Goal: Task Accomplishment & Management: Manage account settings

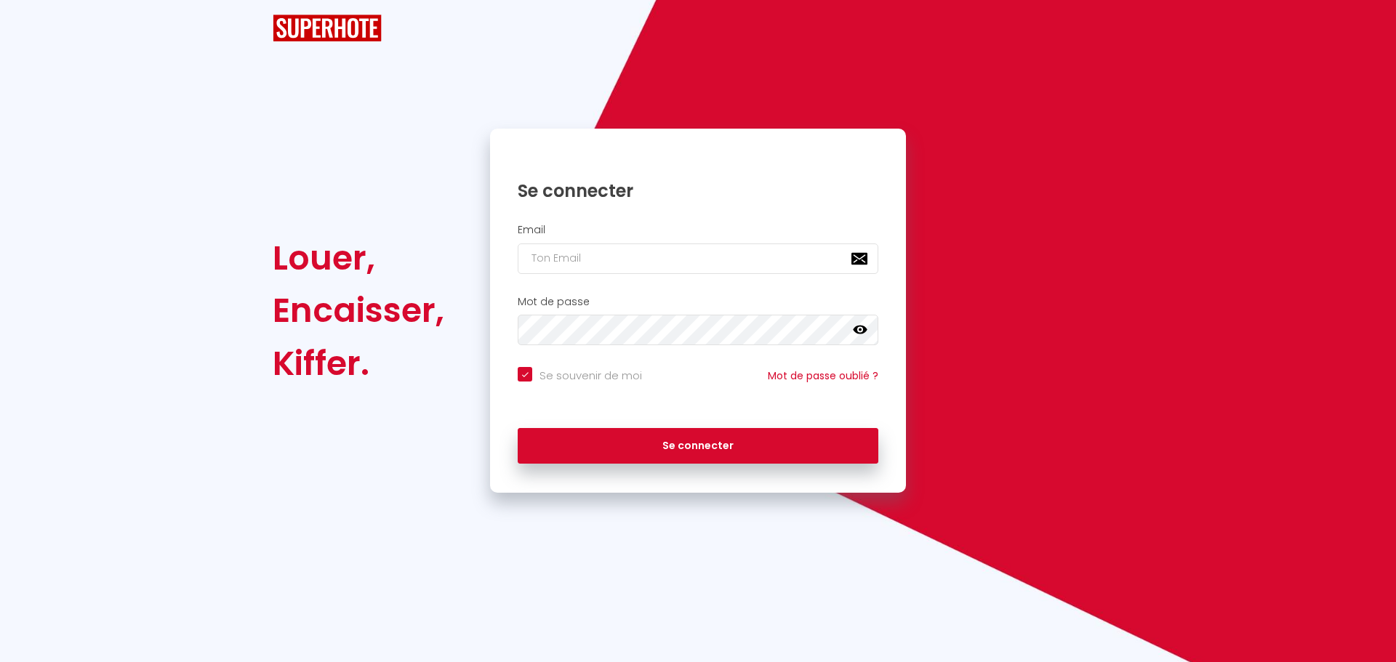
checkbox input "true"
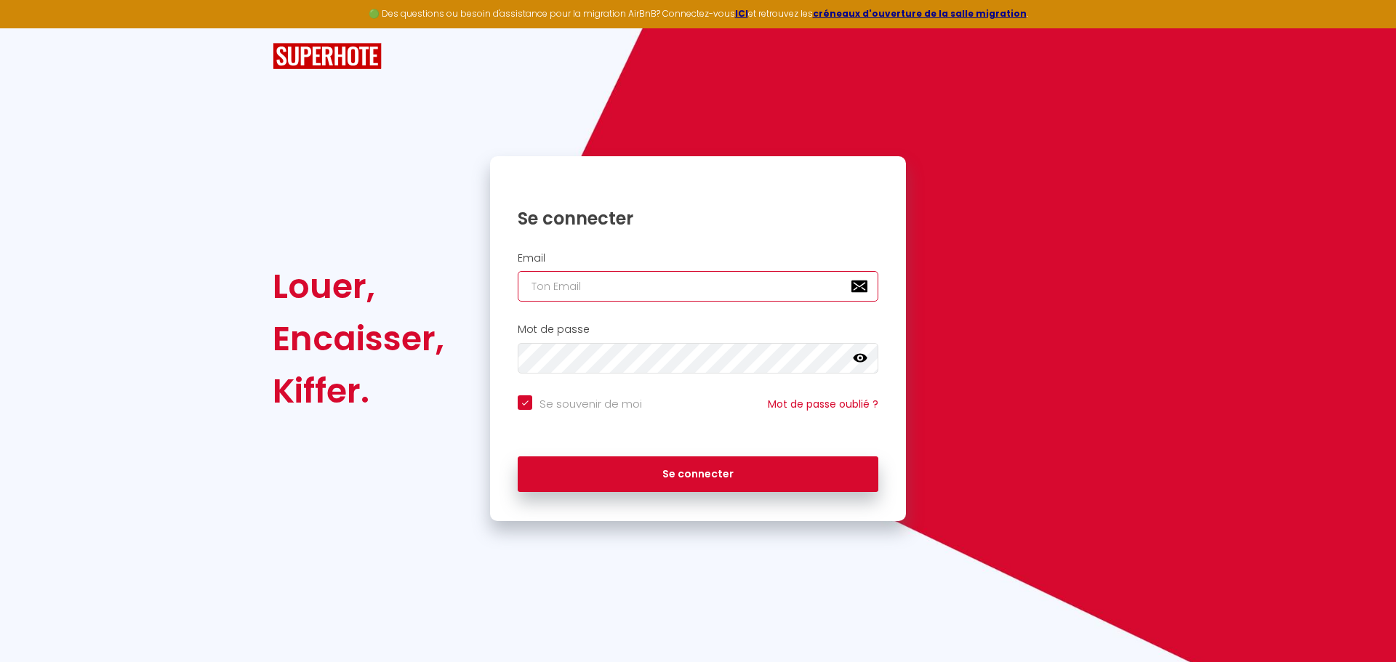
click at [630, 282] on input "email" at bounding box center [698, 286] width 361 height 31
type input "sergemonteiro@hotmail.fr"
checkbox input "true"
click at [704, 287] on input "sergemonteiro@hotmail.fr" at bounding box center [698, 286] width 361 height 31
drag, startPoint x: 670, startPoint y: 288, endPoint x: 312, endPoint y: 252, distance: 360.2
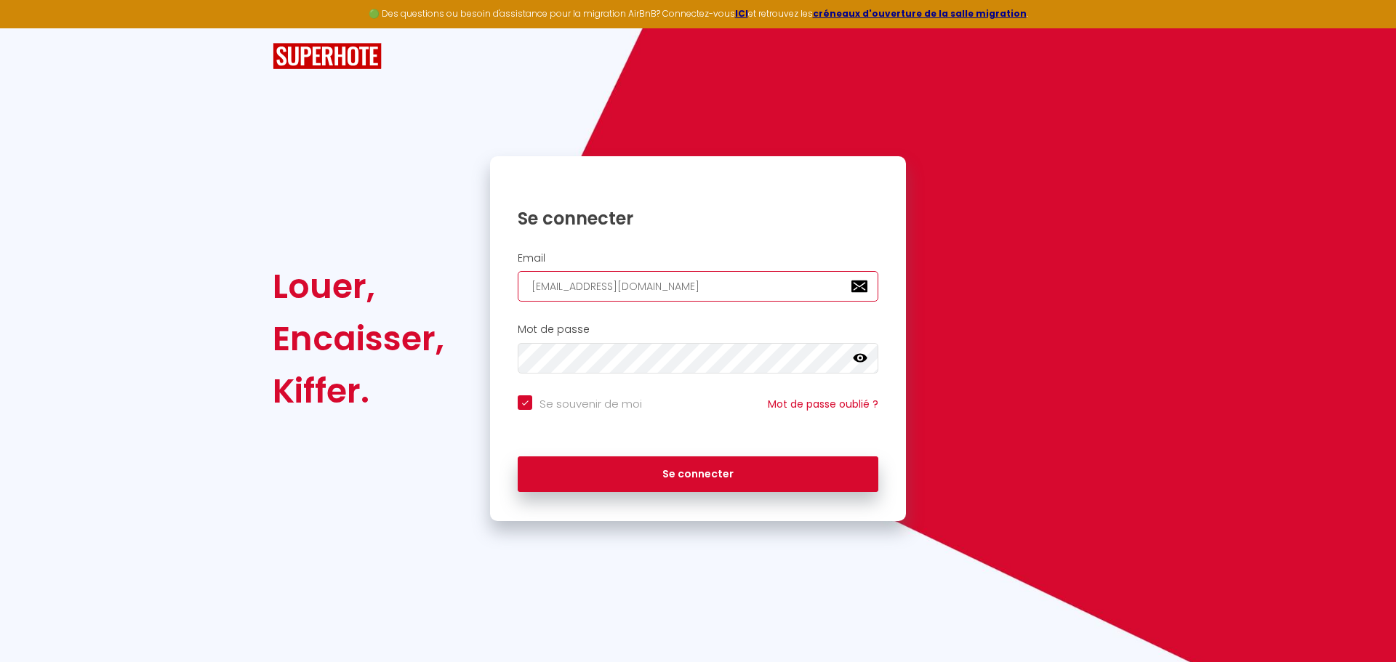
click at [312, 252] on div "Louer, Encaisser, Kiffer. Se connecter Email sergemonteiro@hotmail.fr Mot de pa…" at bounding box center [697, 338] width 869 height 365
paste input "[EMAIL_ADDRESS][DOMAIN_NAME]"
type input "[EMAIL_ADDRESS][DOMAIN_NAME]"
checkbox input "true"
type input "[EMAIL_ADDRESS][DOMAIN_NAME]"
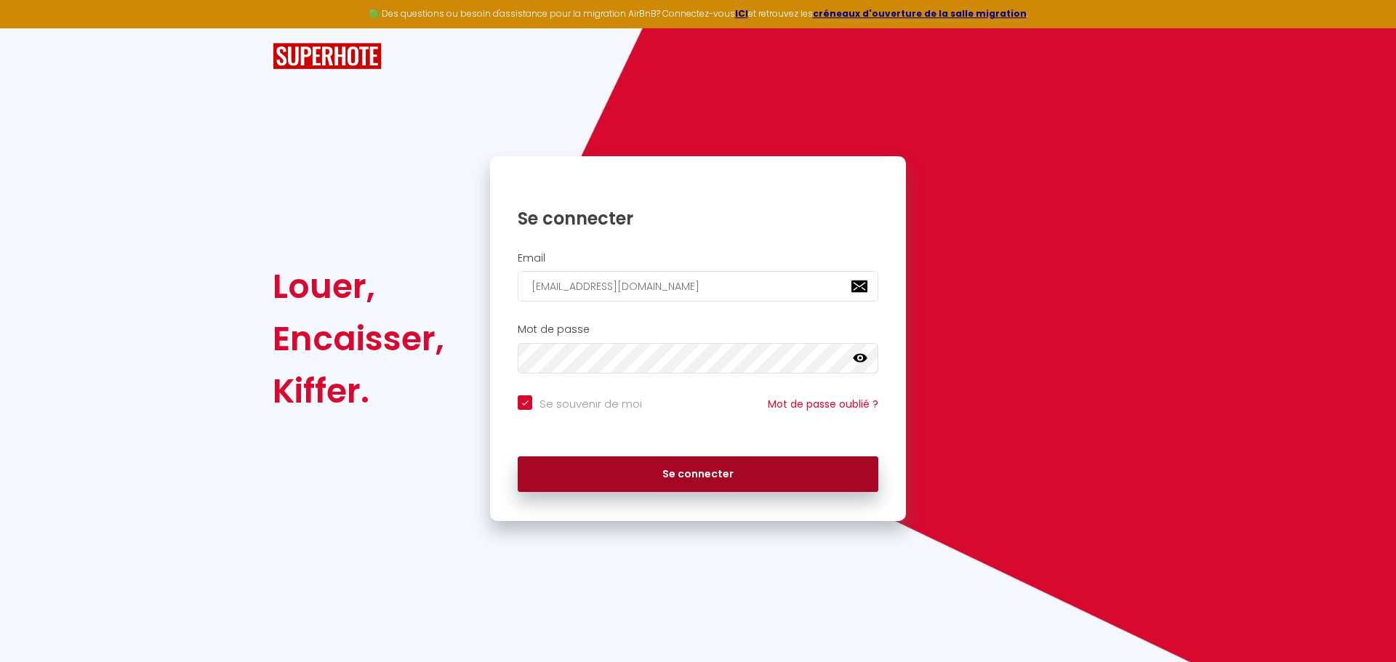
click at [683, 478] on button "Se connecter" at bounding box center [698, 475] width 361 height 36
checkbox input "true"
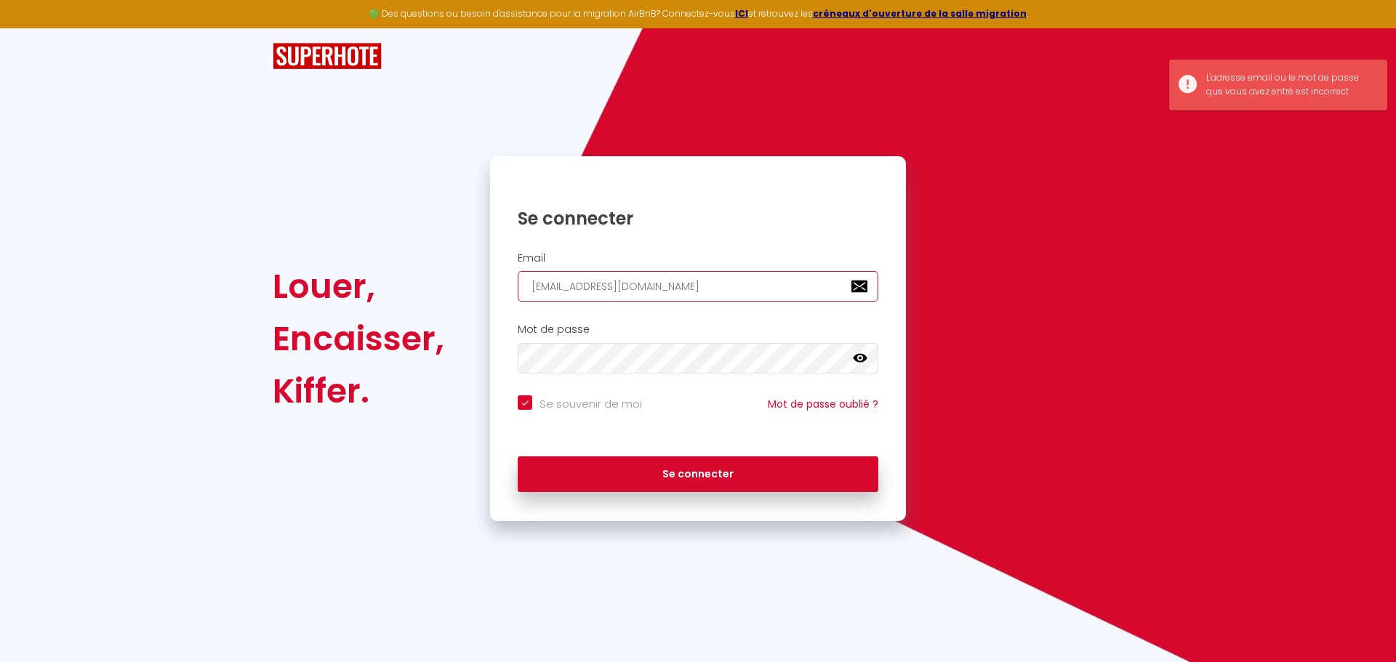
click at [676, 278] on input "[EMAIL_ADDRESS][DOMAIN_NAME]" at bounding box center [698, 286] width 361 height 31
type input "sergemonteiro@hotmail.fr"
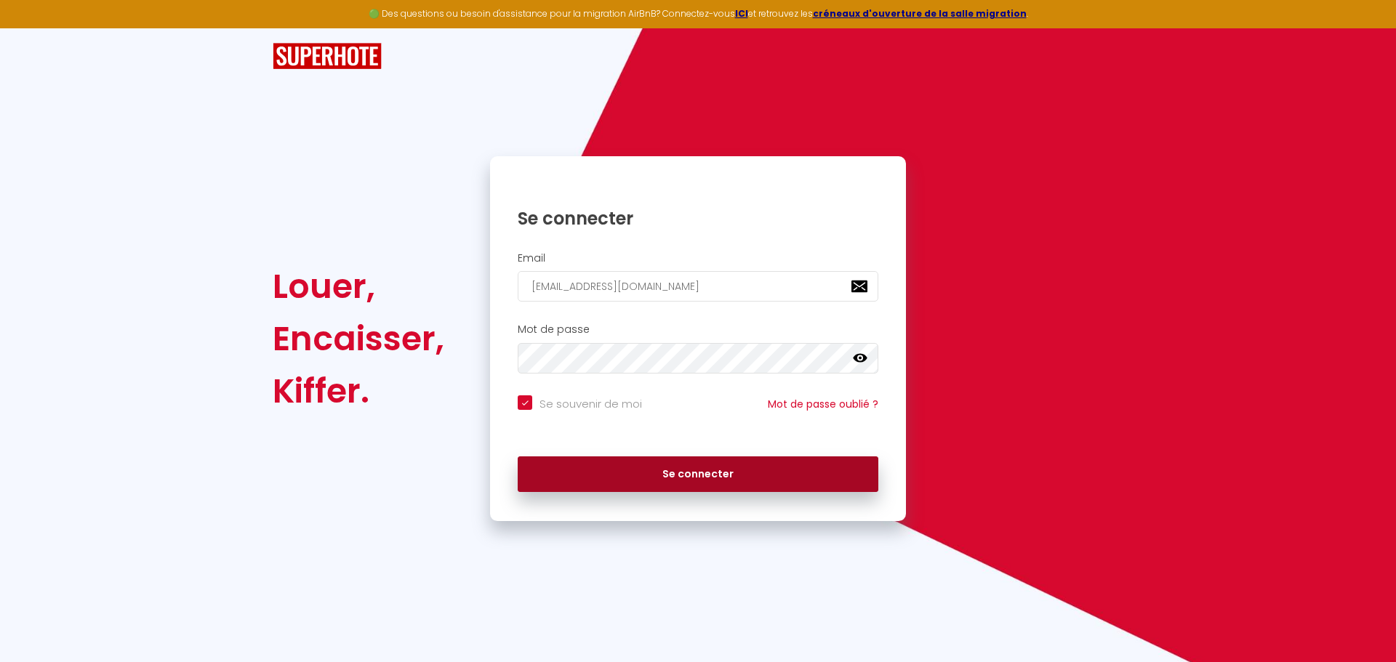
click at [685, 475] on button "Se connecter" at bounding box center [698, 475] width 361 height 36
checkbox input "true"
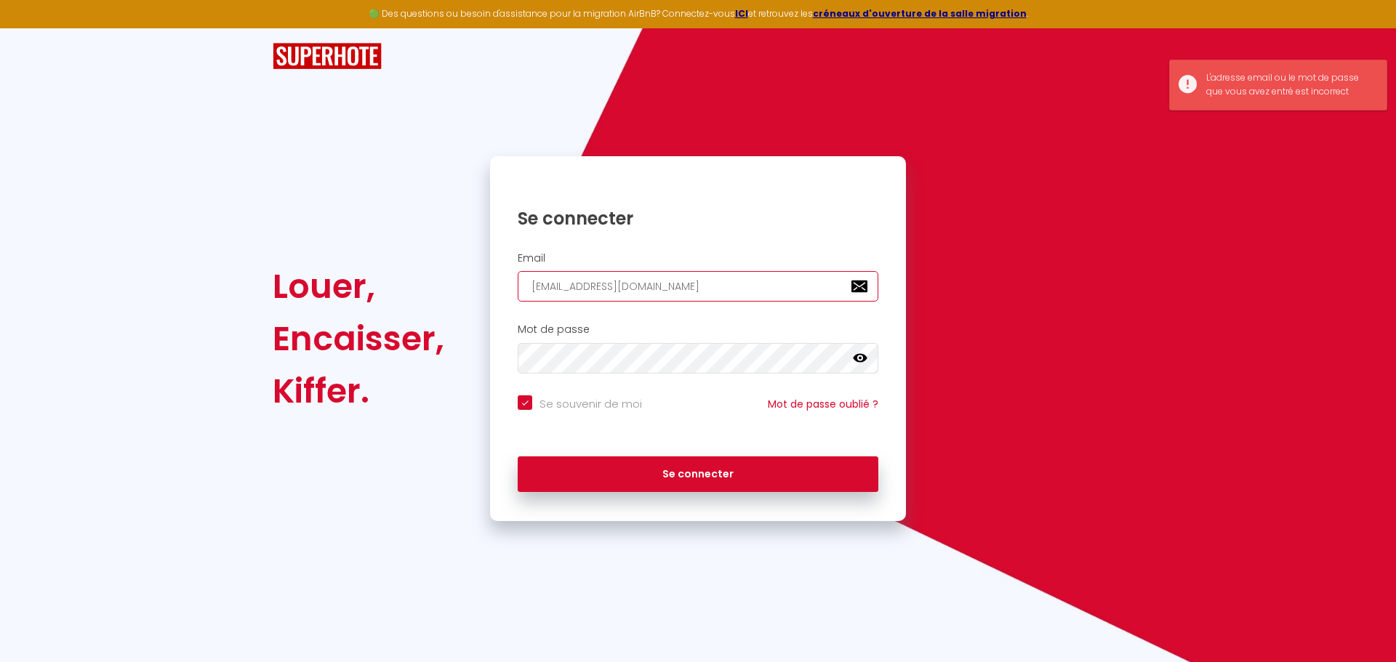
click at [682, 290] on input "sergemonteiro@hotmail.fr" at bounding box center [698, 286] width 361 height 31
drag, startPoint x: 683, startPoint y: 291, endPoint x: 206, endPoint y: 286, distance: 476.2
click at [216, 289] on div "Louer, Encaisser, Kiffer. Se connecter Email sergemonteiro@hotmail.fr Mot de pa…" at bounding box center [698, 274] width 1396 height 493
type input "s"
checkbox input "true"
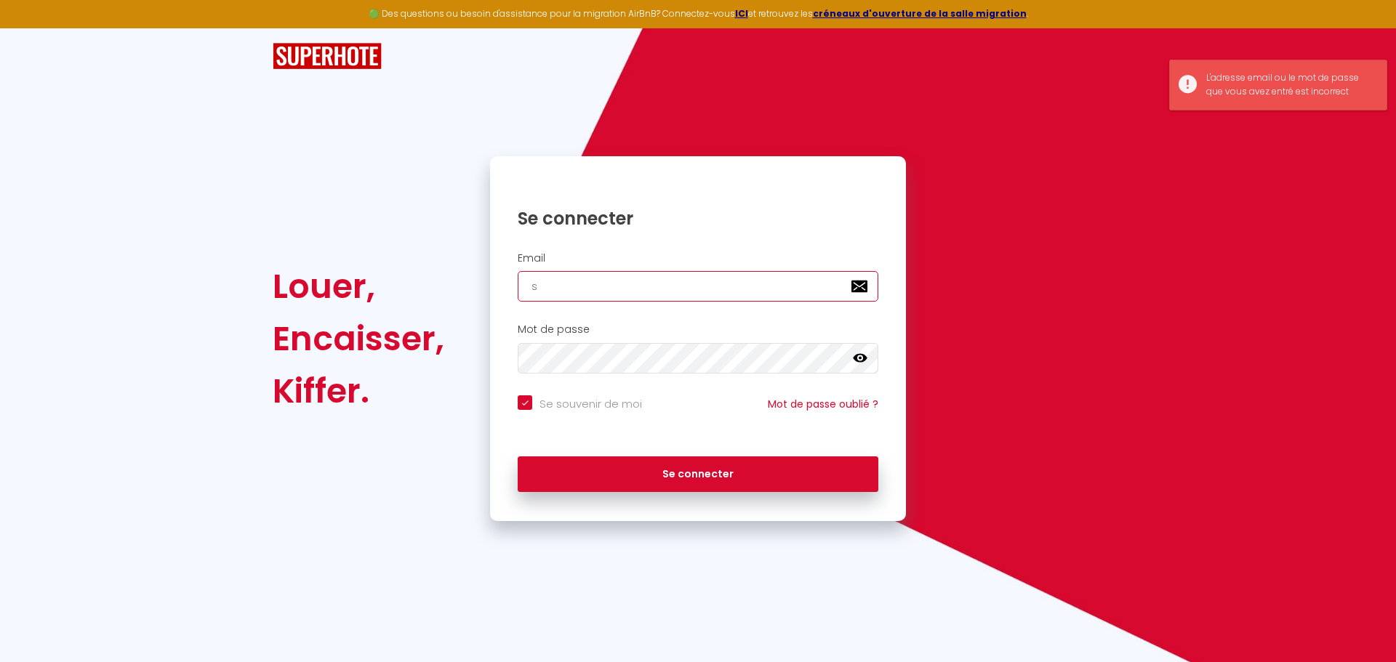
type input "se"
checkbox input "true"
type input "ser"
checkbox input "true"
type input "serg"
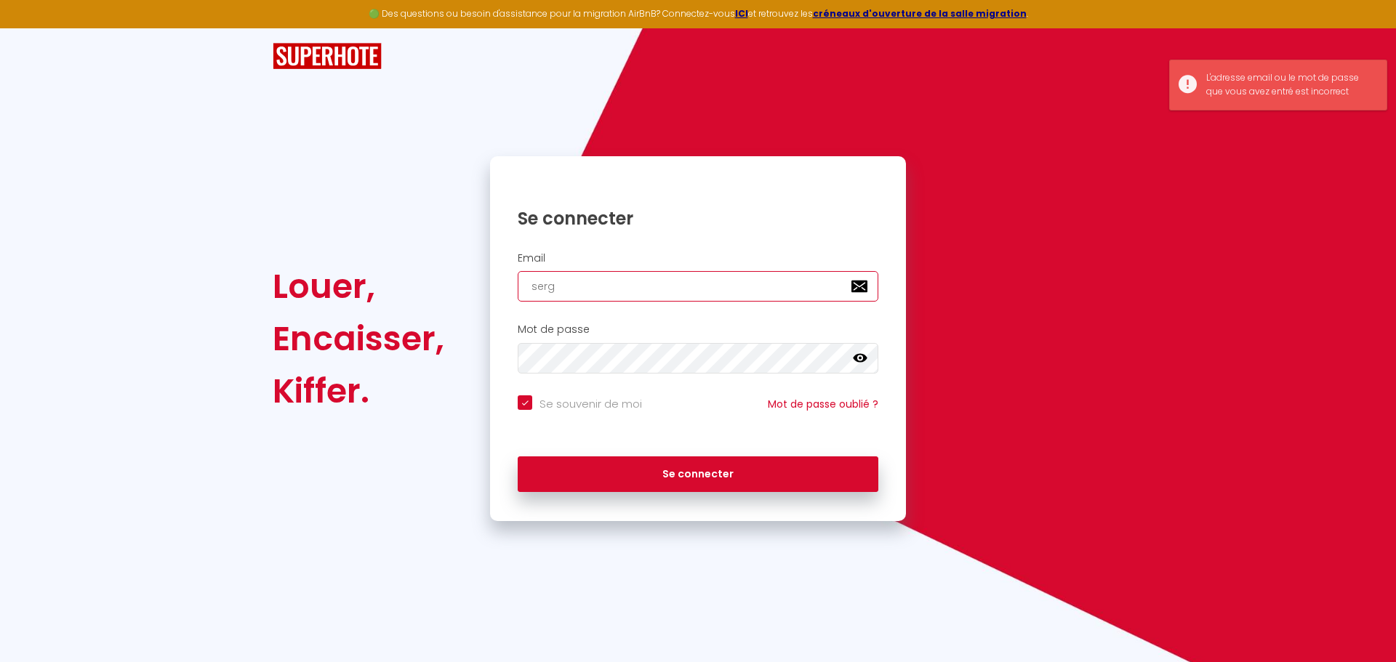
checkbox input "true"
type input "sergi"
checkbox input "true"
type input "sergio"
checkbox input "true"
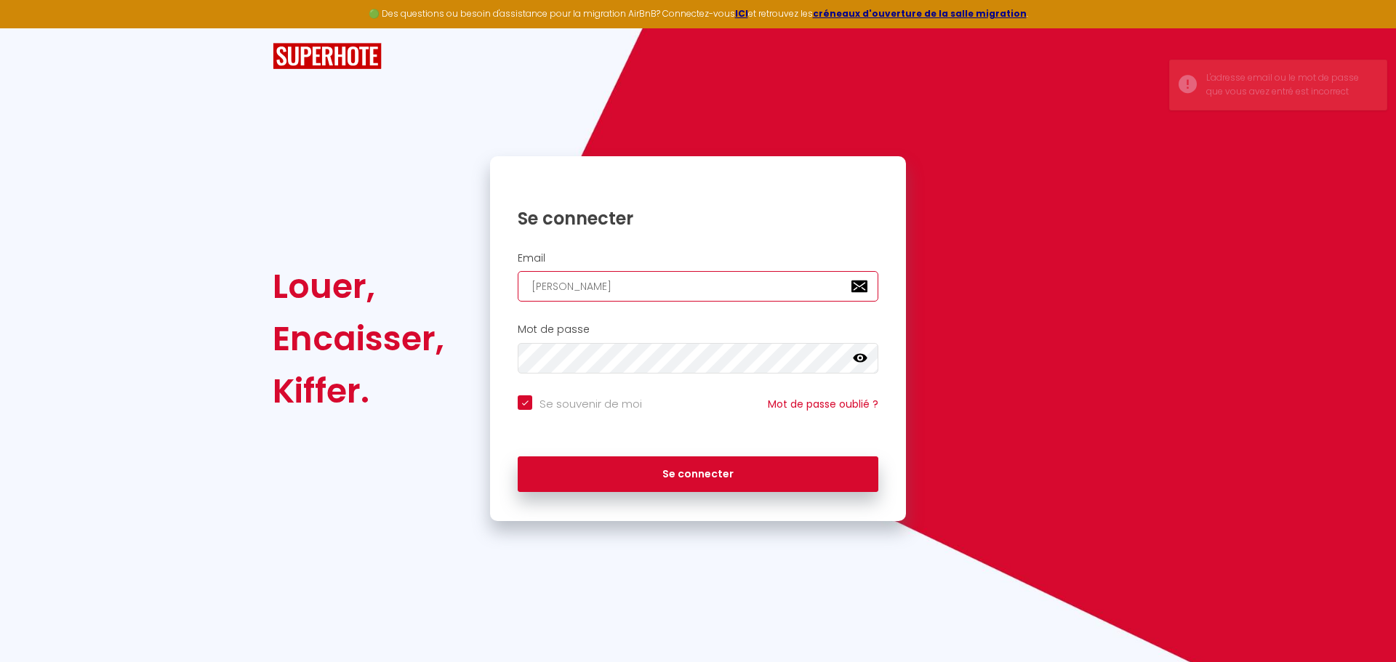
type input "sergio1"
checkbox input "true"
type input "sergio16"
checkbox input "true"
type input "sergio16m"
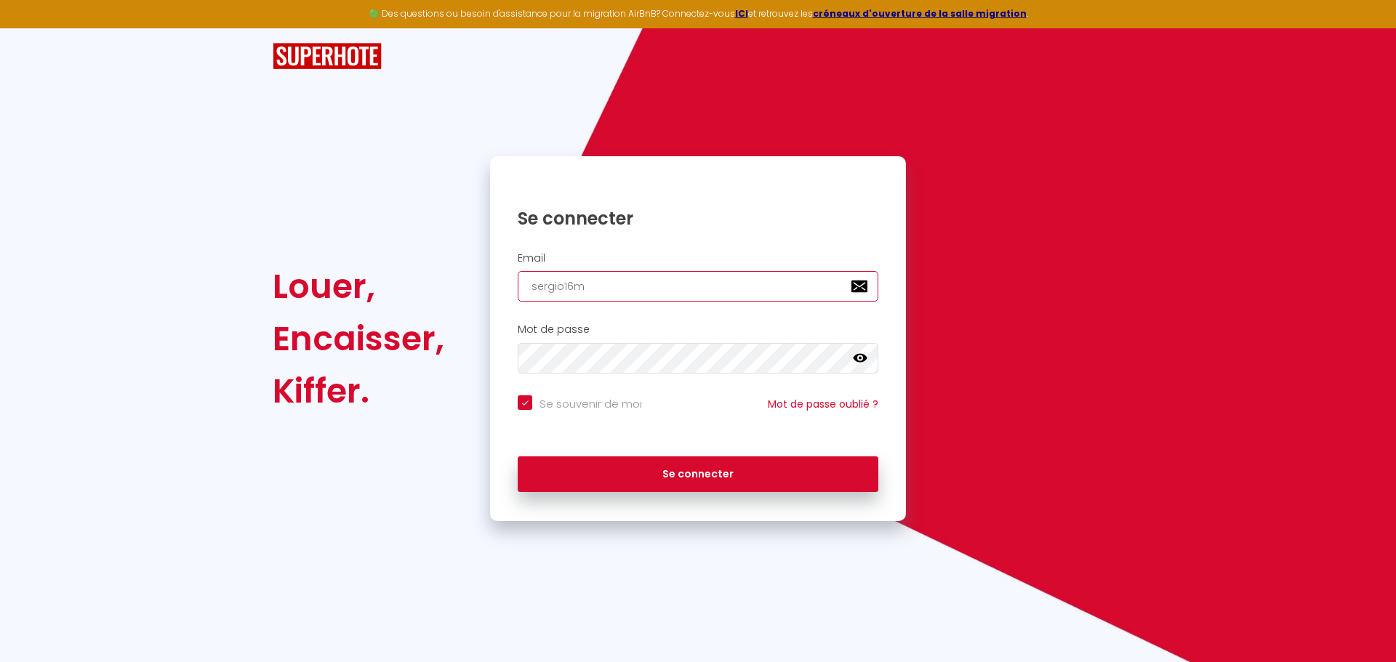
checkbox input "true"
type input "sergio16m@"
checkbox input "true"
type input "sergio16m@h"
checkbox input "true"
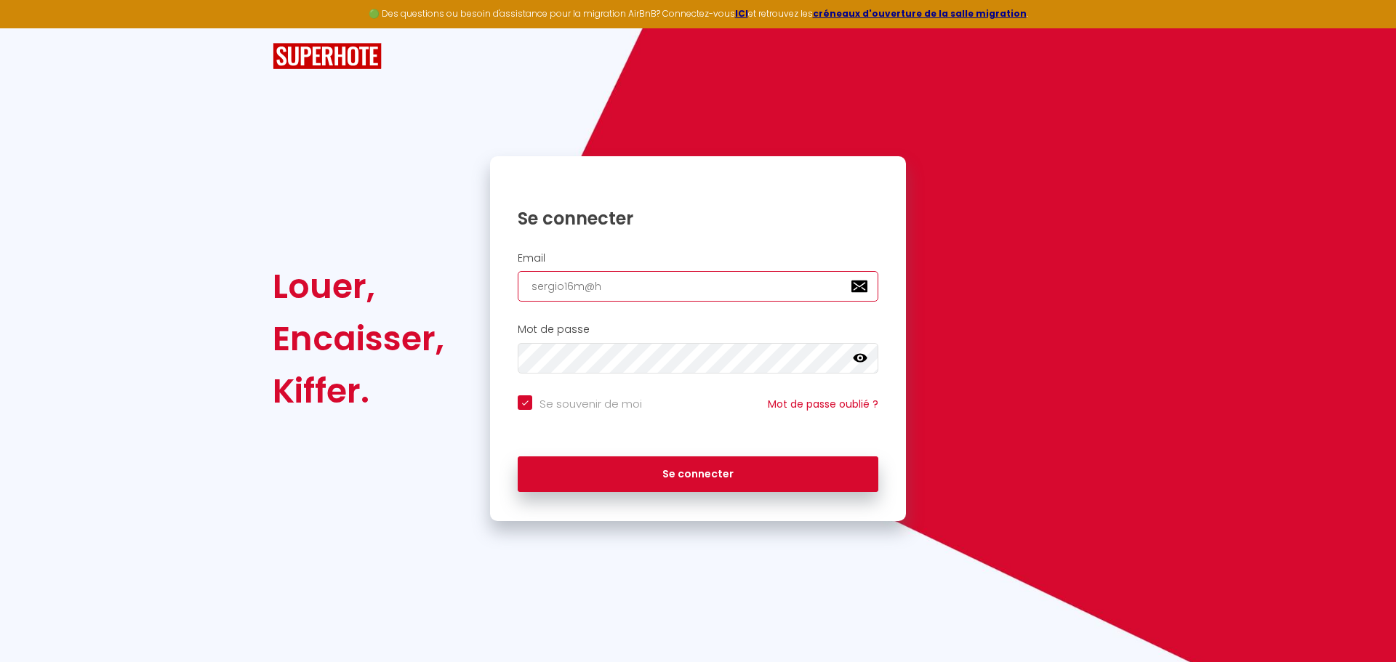
type input "sergio16m@ho"
checkbox input "true"
type input "sergio16m@hot"
checkbox input "true"
type input "sergio16m@hotm"
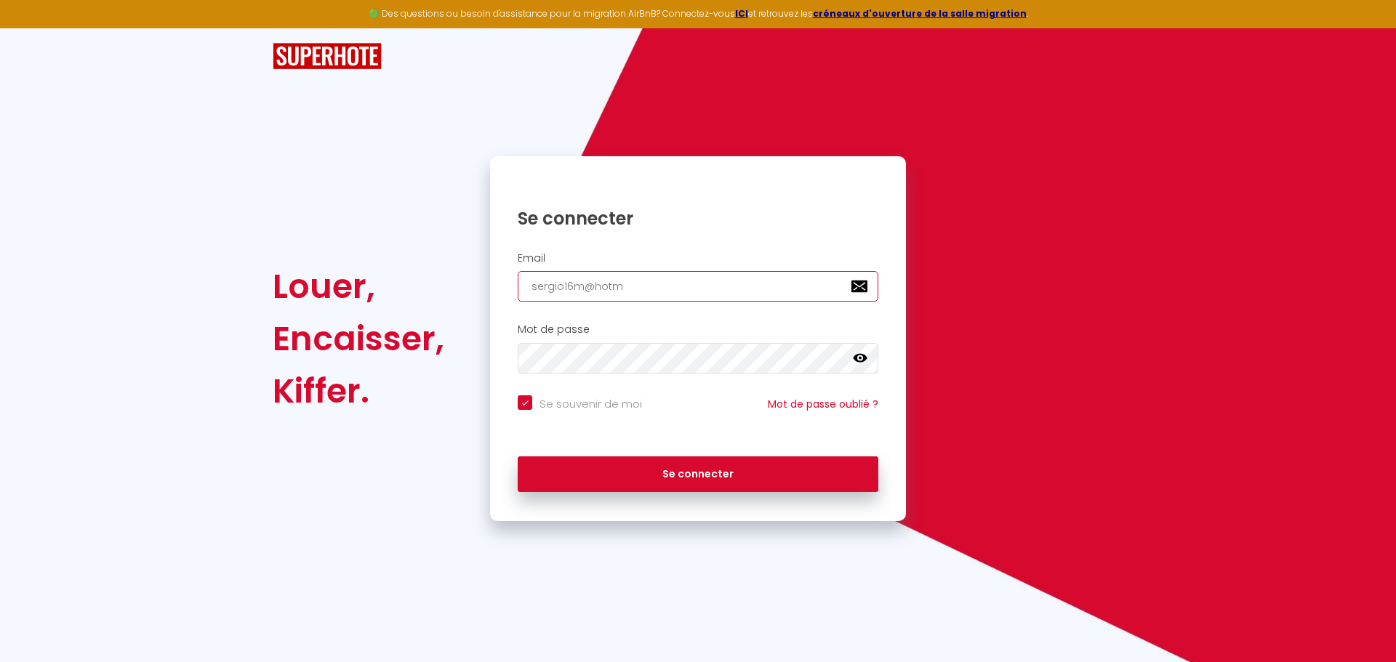
checkbox input "true"
type input "sergio16m@hotma"
checkbox input "true"
type input "sergio16m@hotmai"
checkbox input "true"
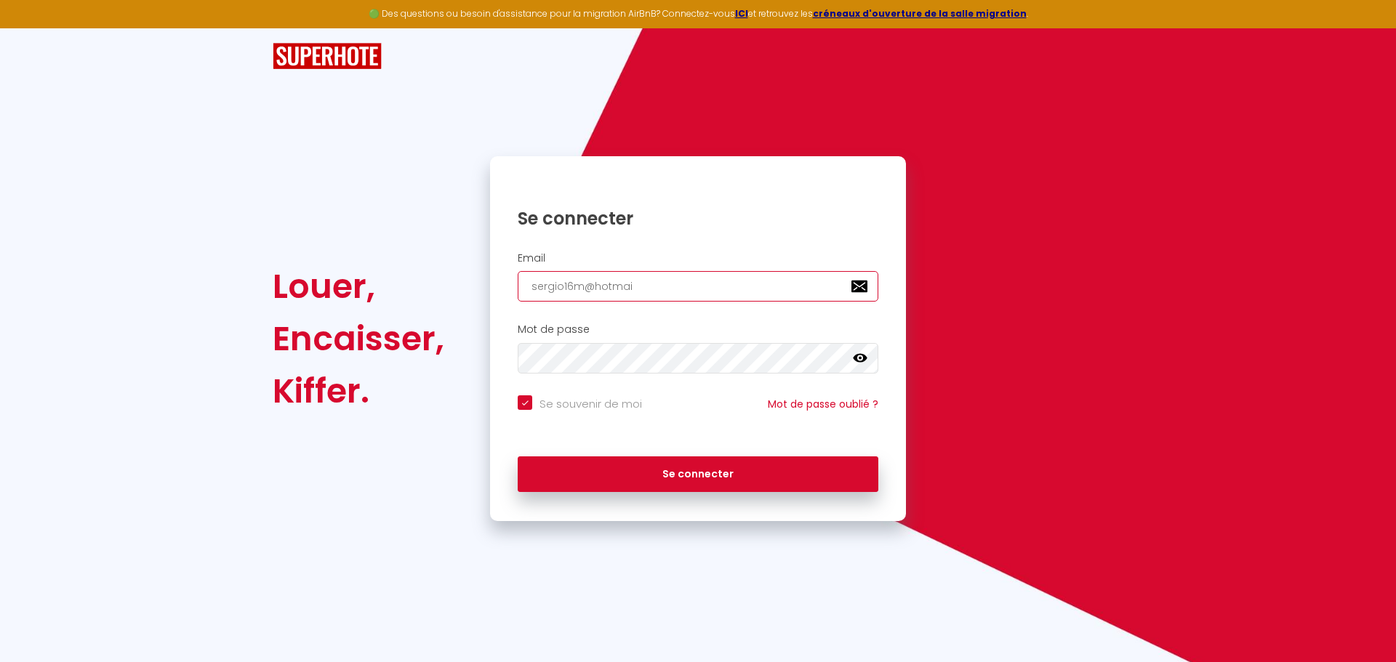
type input "sergio16m@hotmail"
checkbox input "true"
type input "sergio16m@hotmail."
checkbox input "true"
type input "sergio16m@hotmail.f"
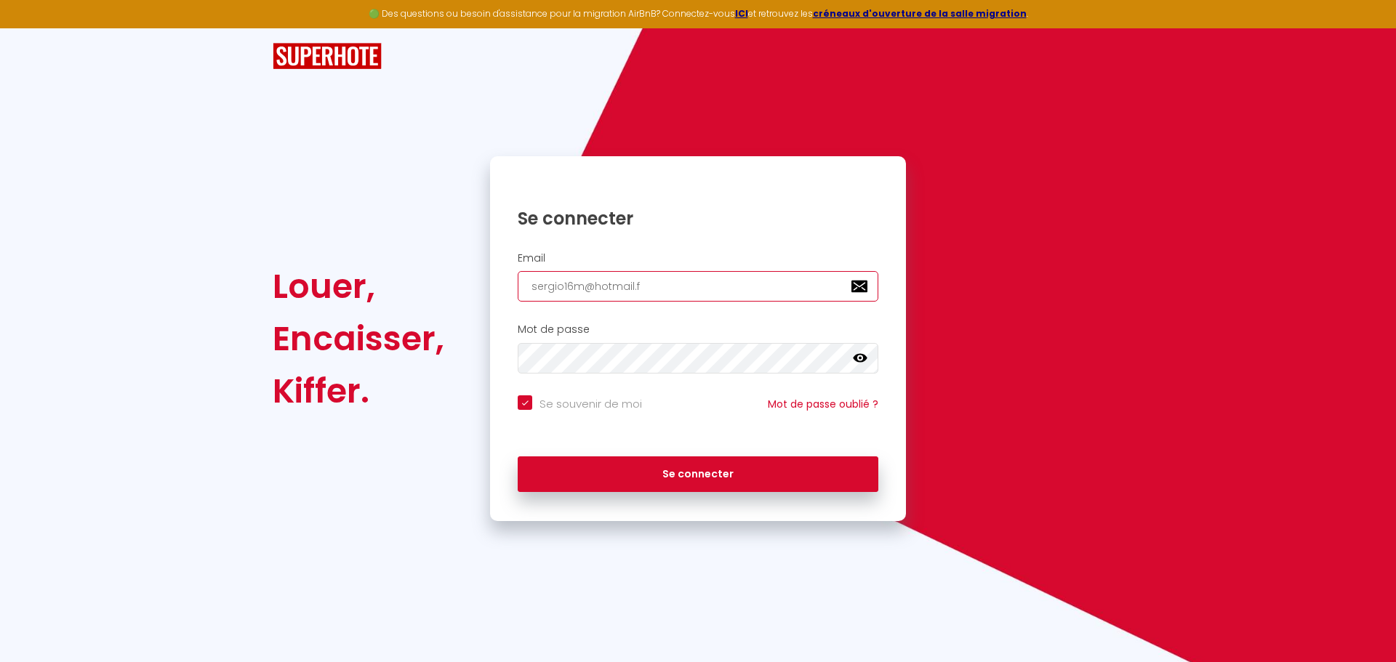
checkbox input "true"
type input "[EMAIL_ADDRESS][DOMAIN_NAME]"
checkbox input "true"
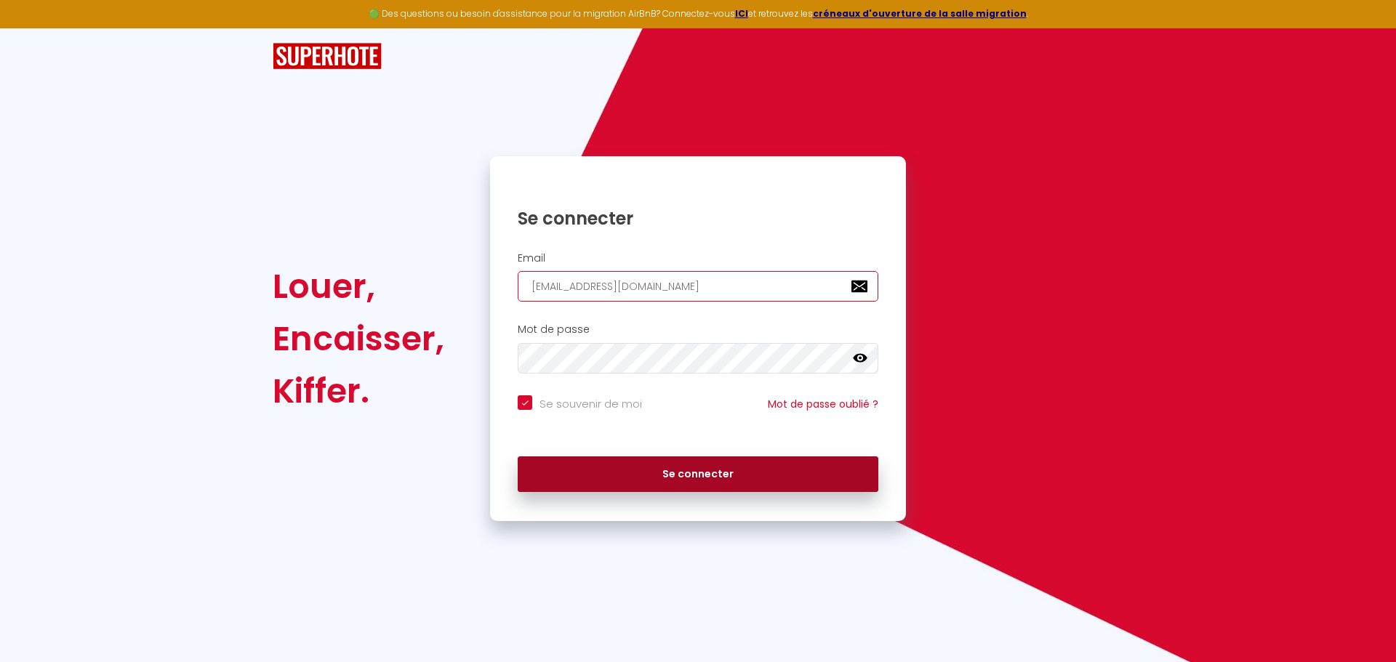
type input "[EMAIL_ADDRESS][DOMAIN_NAME]"
click at [680, 461] on button "Se connecter" at bounding box center [698, 475] width 361 height 36
checkbox input "true"
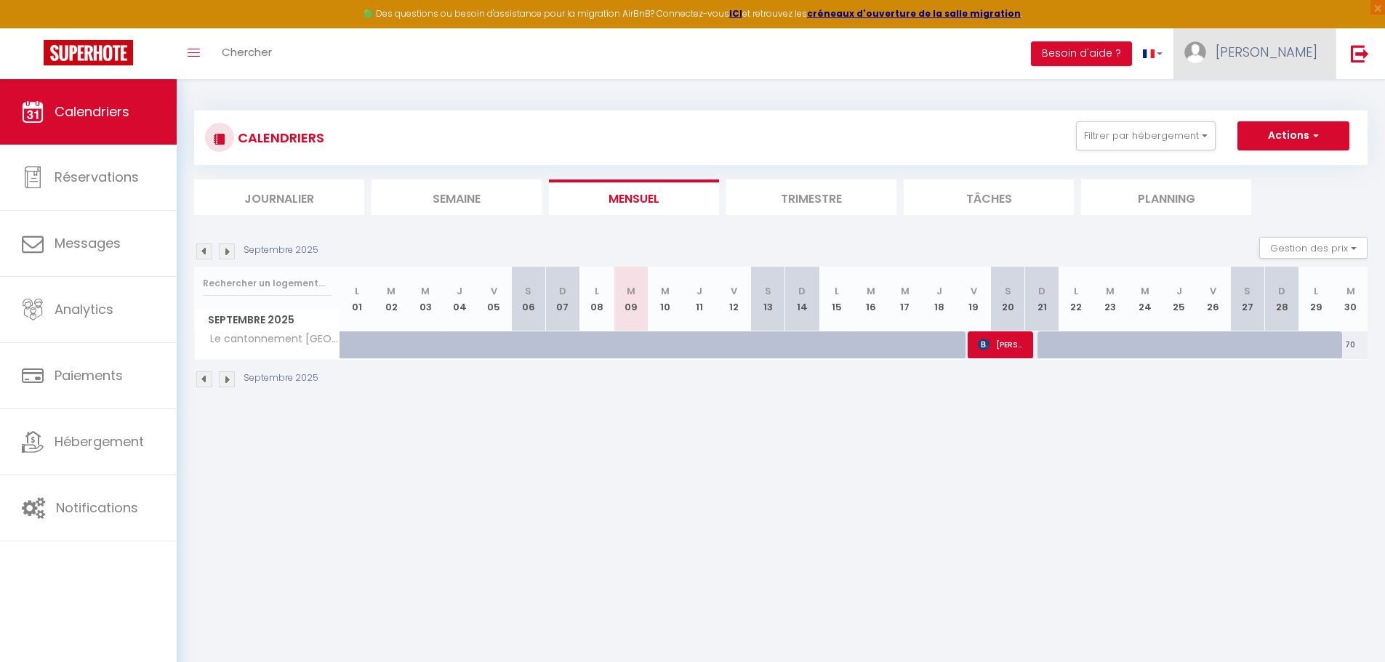
click at [1281, 34] on link "[PERSON_NAME]" at bounding box center [1254, 53] width 162 height 51
click at [1285, 104] on link "Paramètres" at bounding box center [1277, 101] width 108 height 25
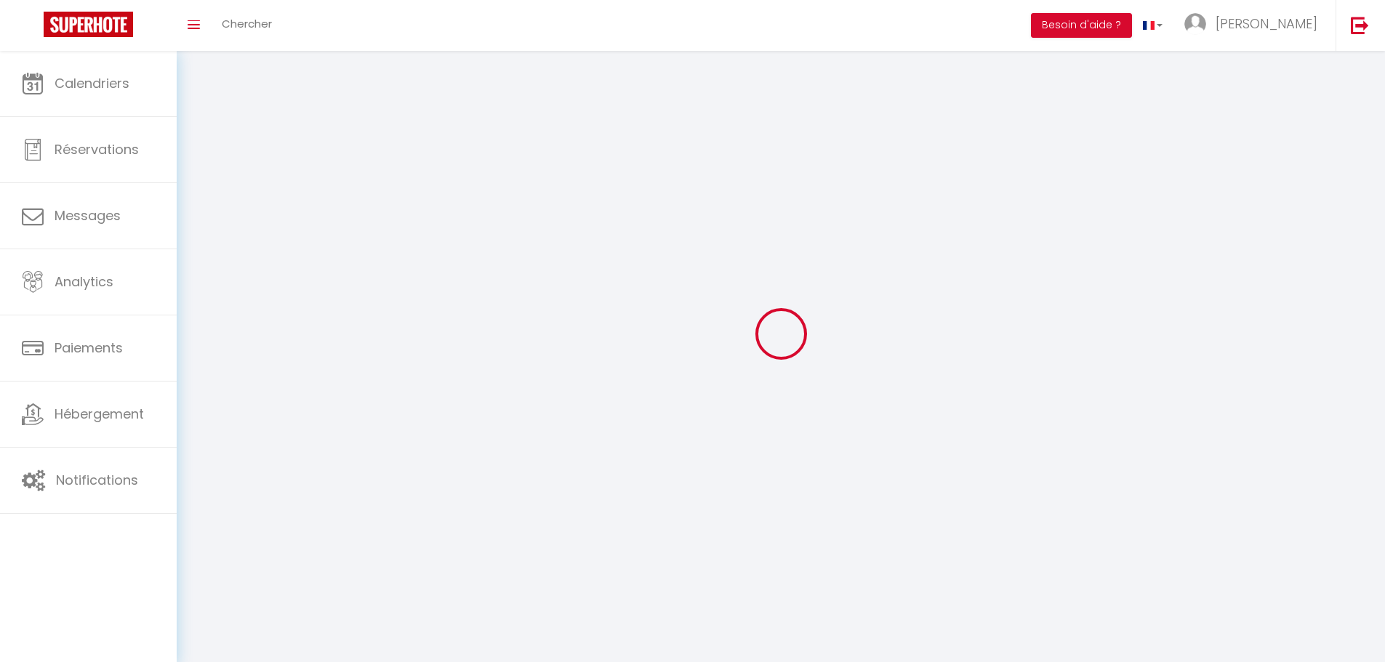
type input "[PERSON_NAME]"
type input "Monteiro"
type input "0612104558"
type input "[STREET_ADDRESS]"
type input "16000"
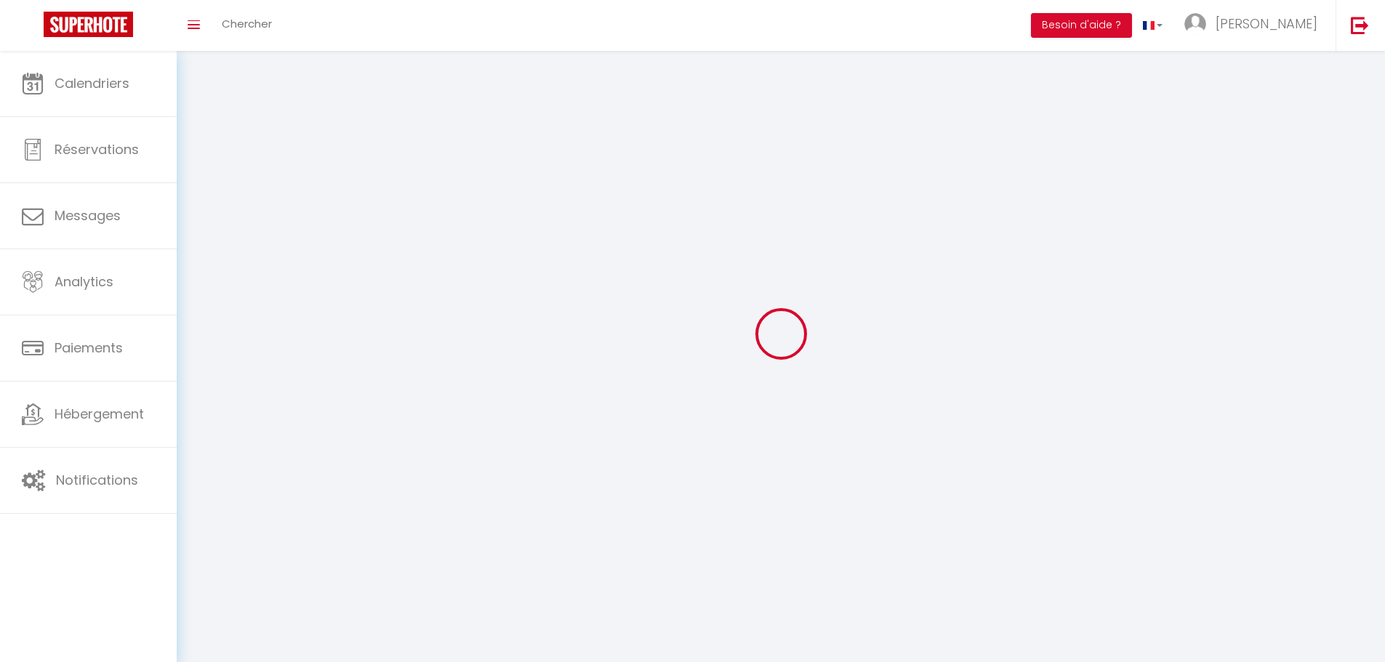
type input "ANGOULEME"
type input "0lQUiTU1cWw5qcjANzZMfX883"
type input "bOa5xz2fn8K5iEGaK5EyszL6w"
select select "28"
select select "fr"
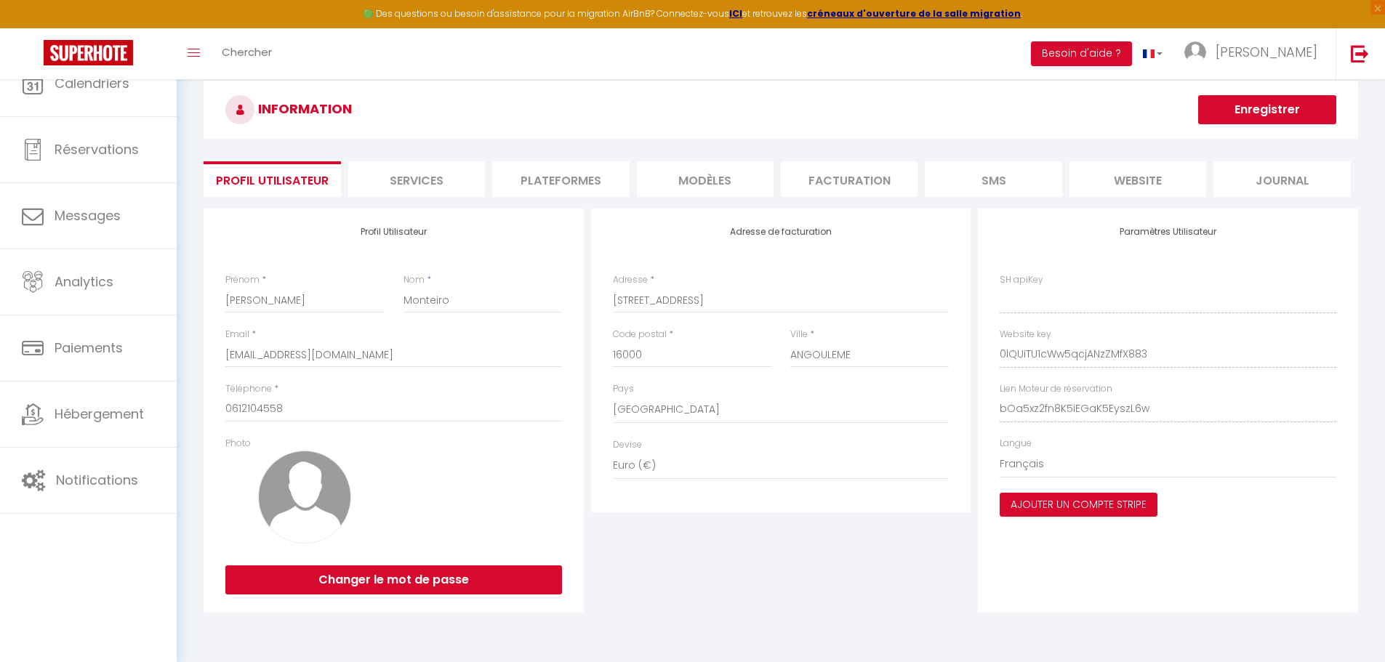
type input "0lQUiTU1cWw5qcjANzZMfX883"
type input "bOa5xz2fn8K5iEGaK5EyszL6w"
type input "[URL][DOMAIN_NAME]"
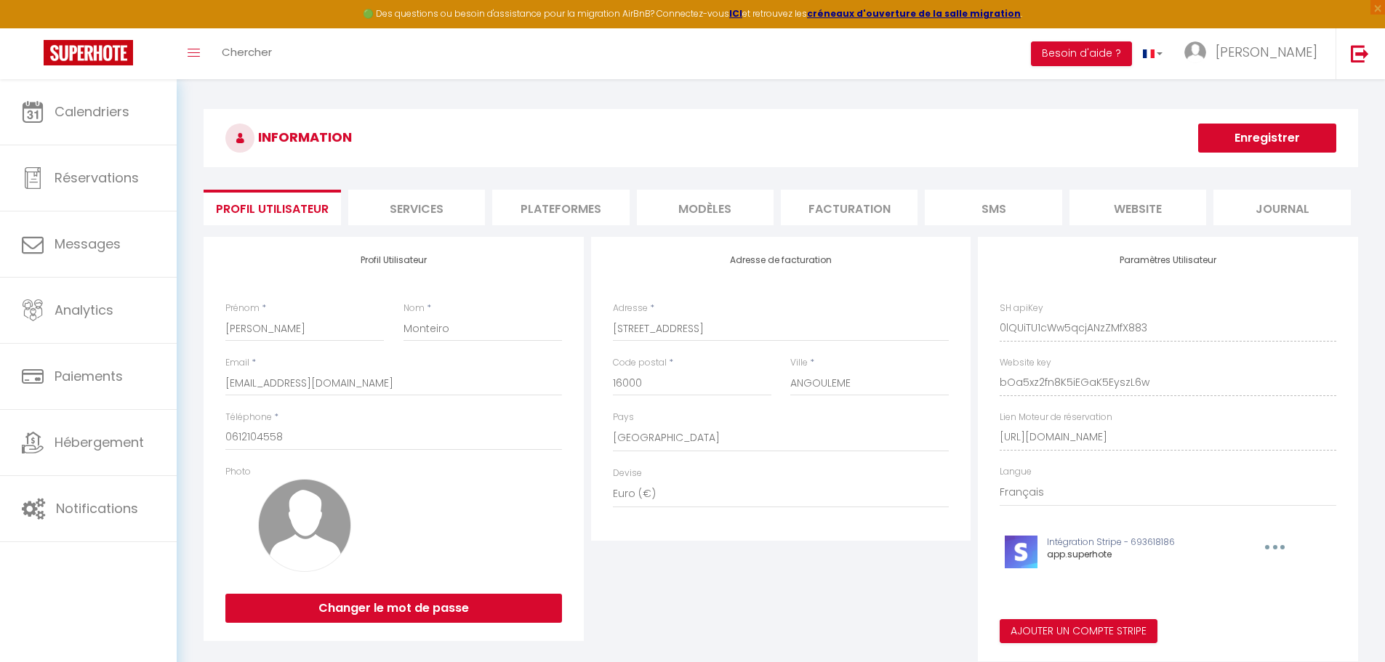
click at [579, 223] on li "Plateformes" at bounding box center [560, 208] width 137 height 36
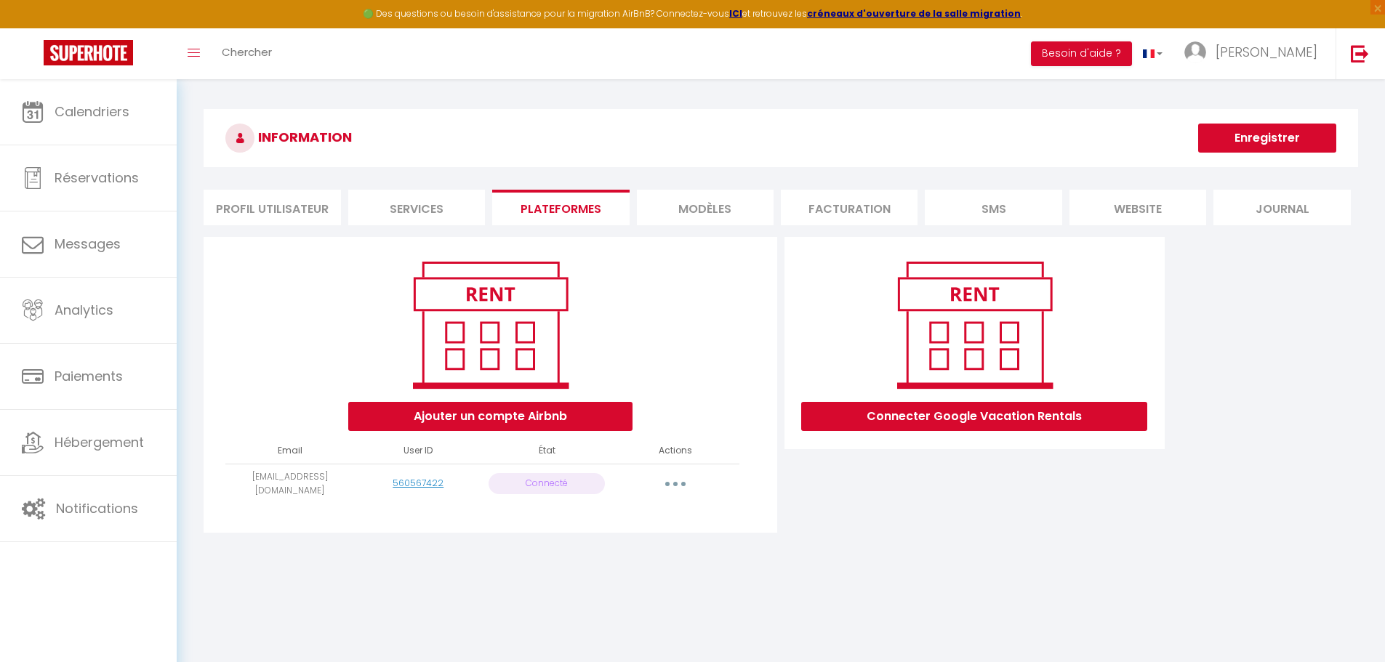
click at [680, 480] on button "button" at bounding box center [675, 484] width 41 height 23
click at [642, 566] on link "Reconnecter le compte" at bounding box center [611, 569] width 161 height 25
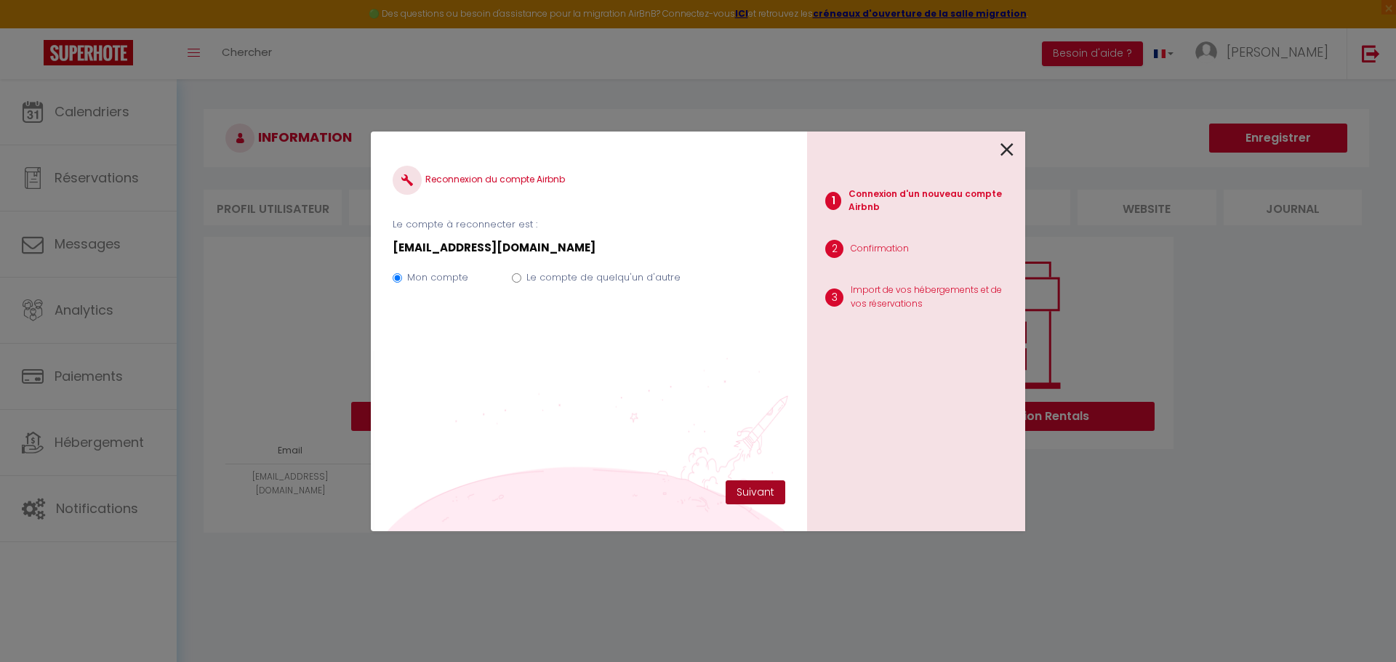
click at [759, 493] on button "Suivant" at bounding box center [755, 493] width 60 height 25
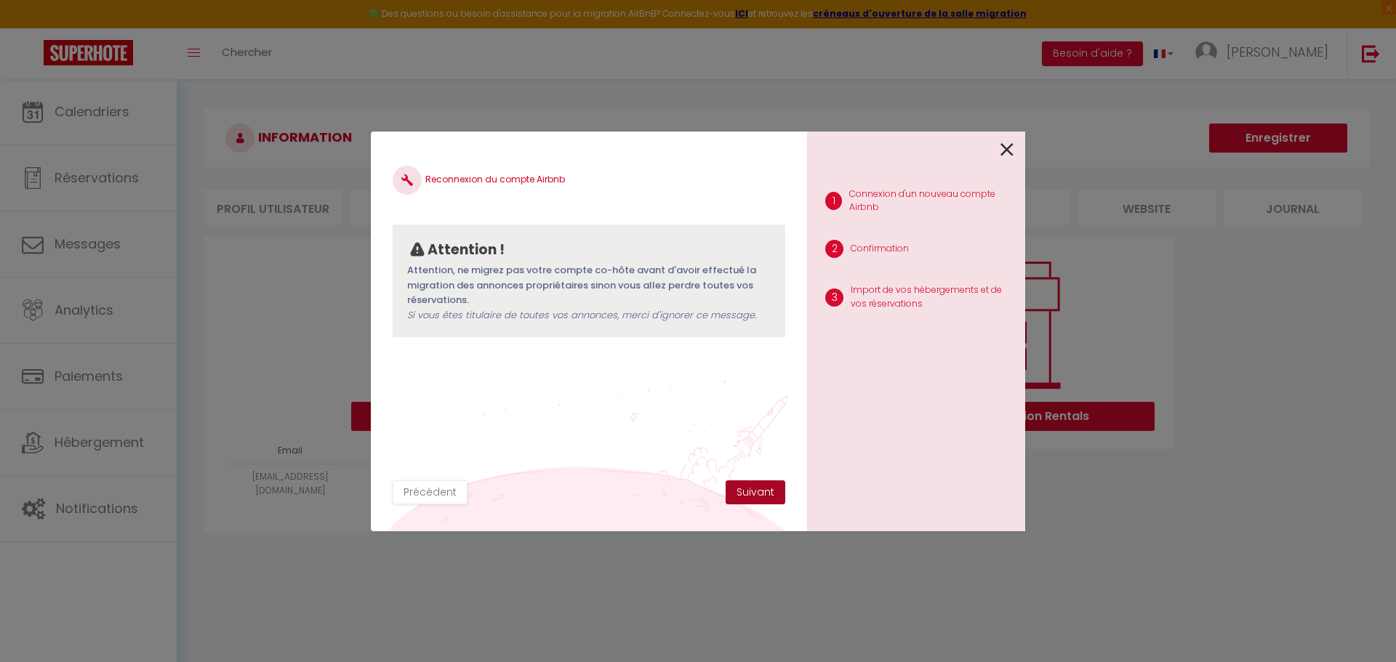
click at [755, 490] on button "Suivant" at bounding box center [755, 493] width 60 height 25
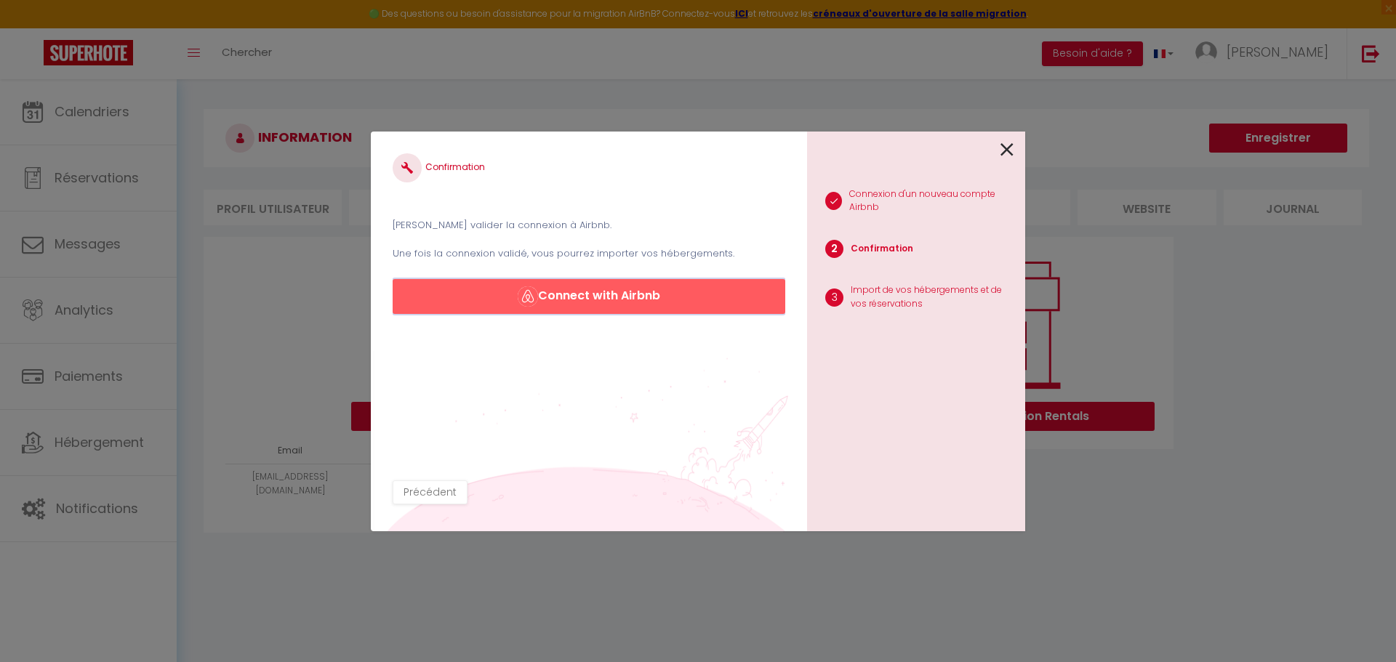
click at [635, 299] on button "Connect with Airbnb" at bounding box center [589, 296] width 393 height 35
click at [653, 292] on button "Connect with Airbnb" at bounding box center [589, 296] width 393 height 35
click at [632, 292] on button "Connect with Airbnb" at bounding box center [589, 296] width 393 height 35
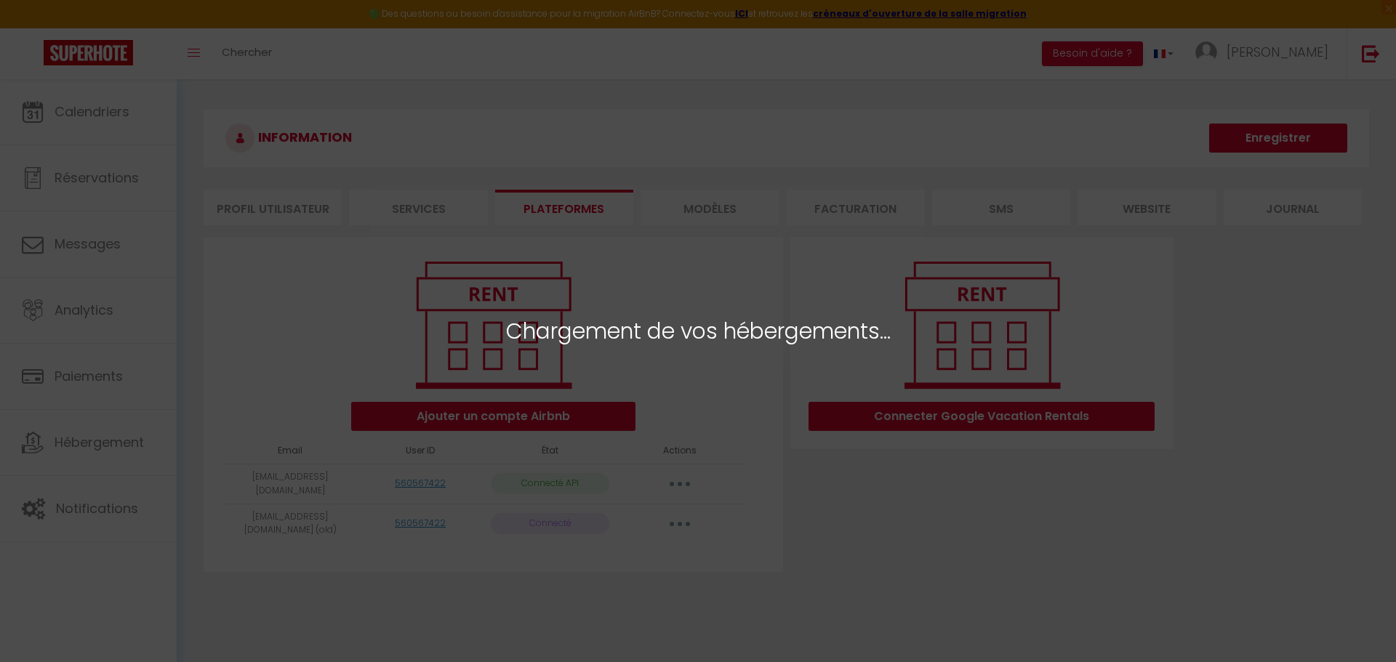
select select "42389"
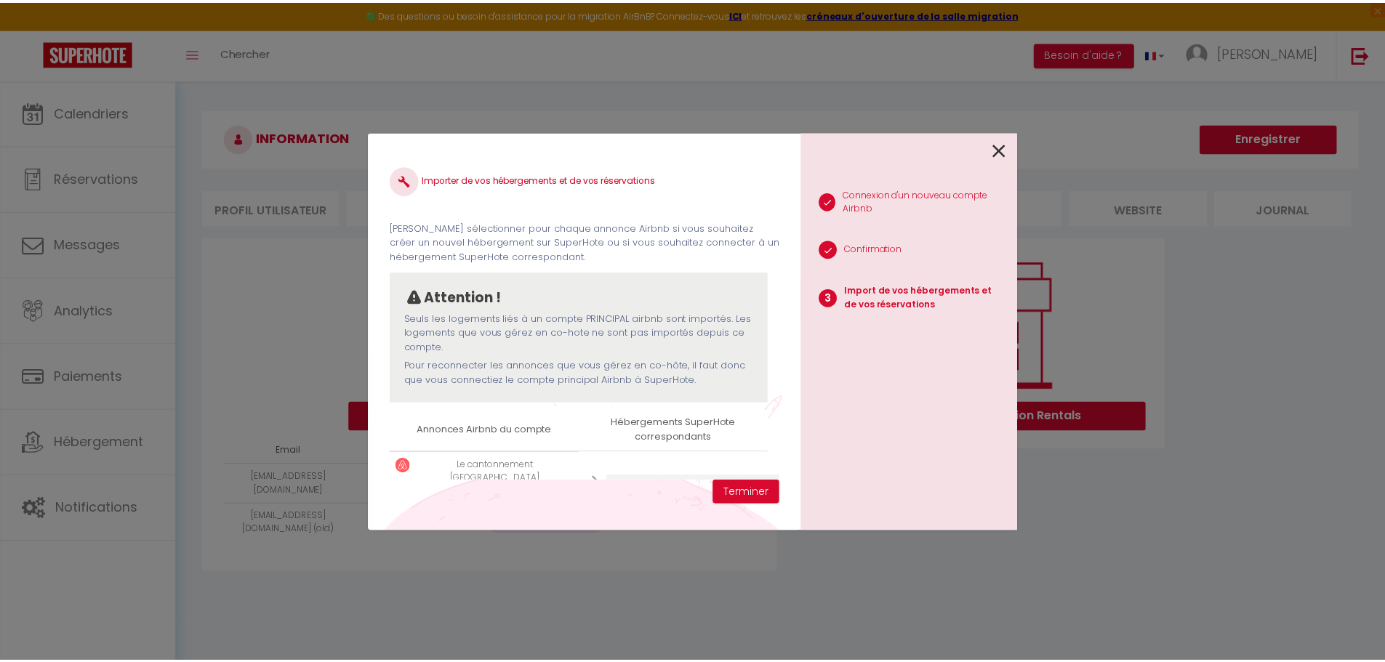
scroll to position [43, 0]
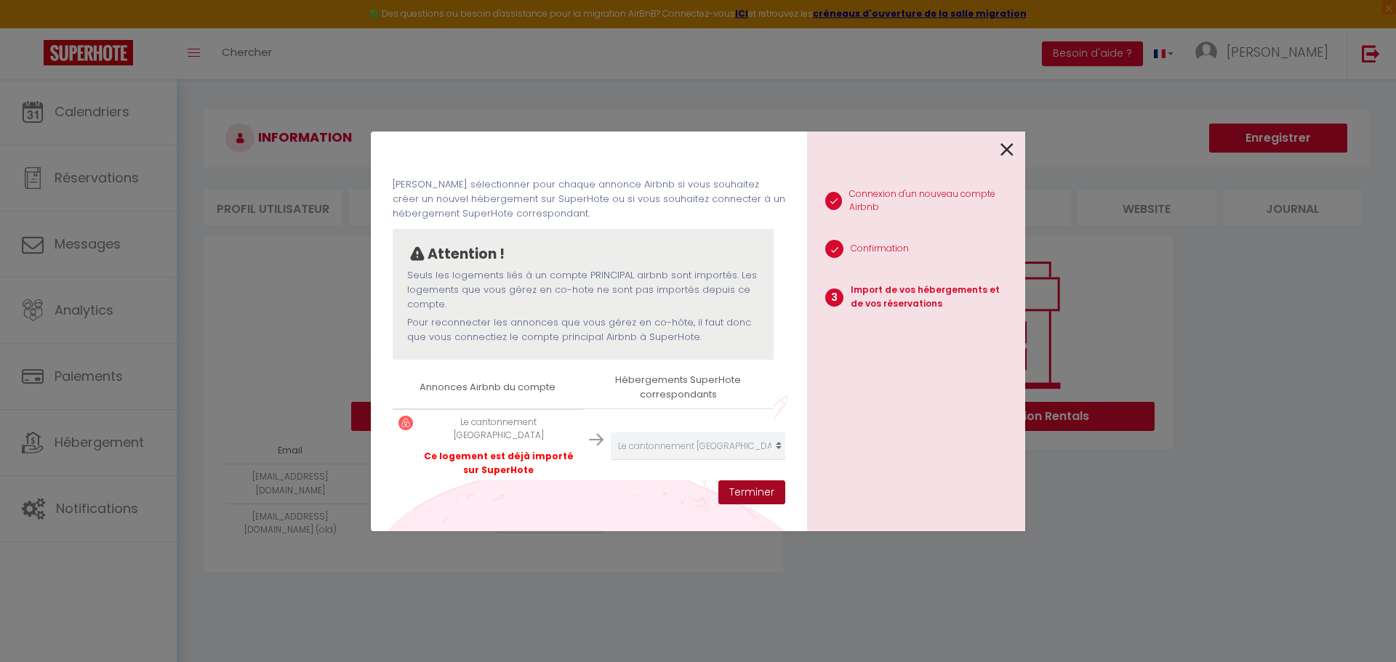
click at [764, 497] on button "Terminer" at bounding box center [751, 493] width 67 height 25
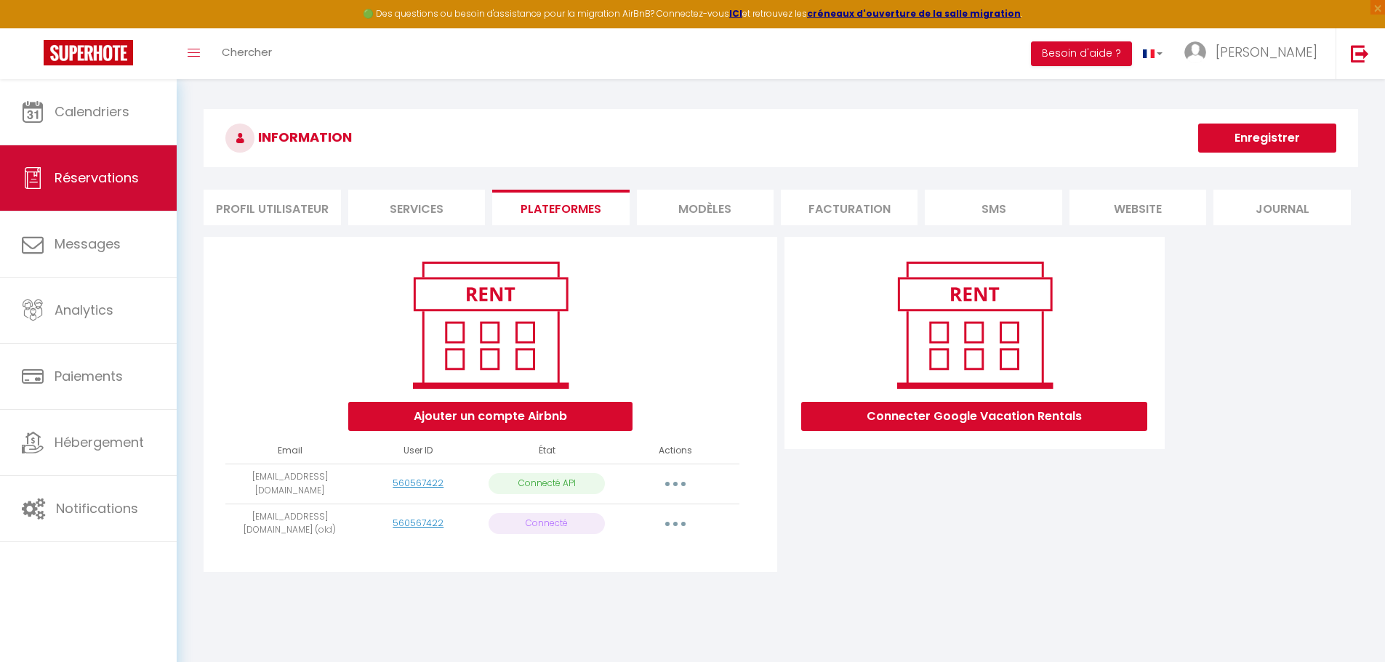
click at [77, 188] on link "Réservations" at bounding box center [88, 177] width 177 height 65
select select "not_cancelled"
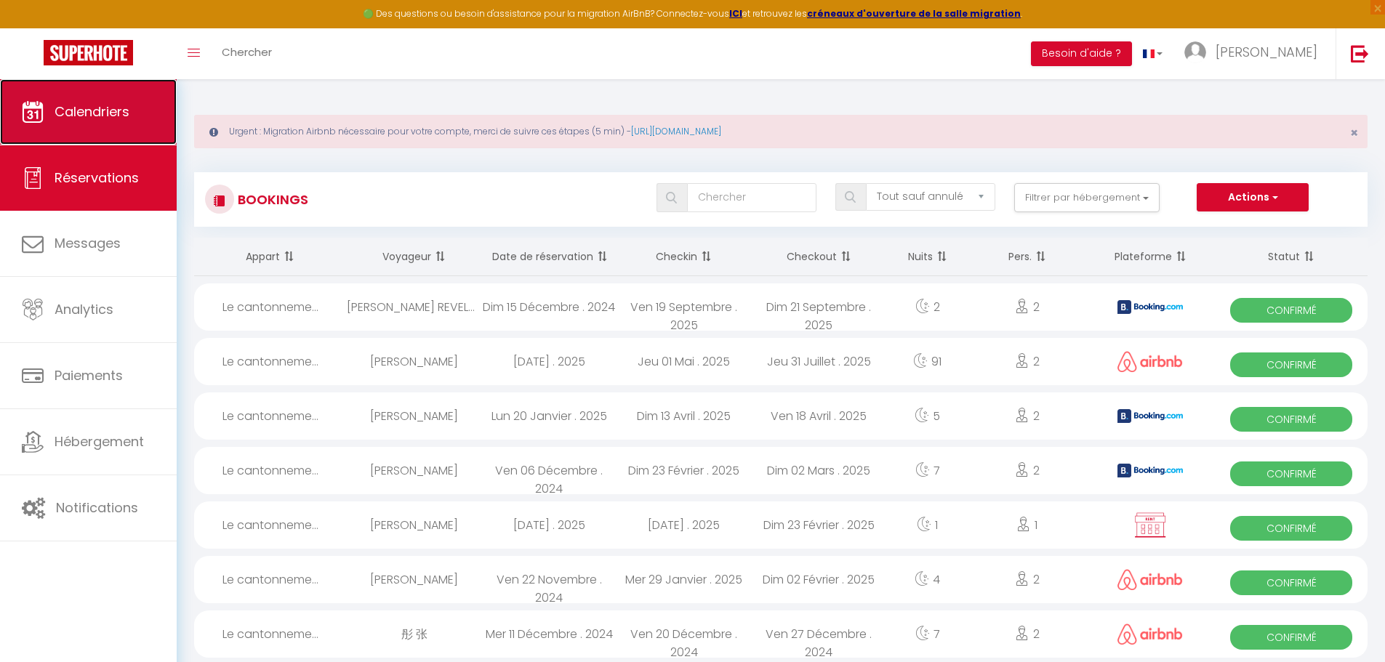
click at [87, 126] on link "Calendriers" at bounding box center [88, 111] width 177 height 65
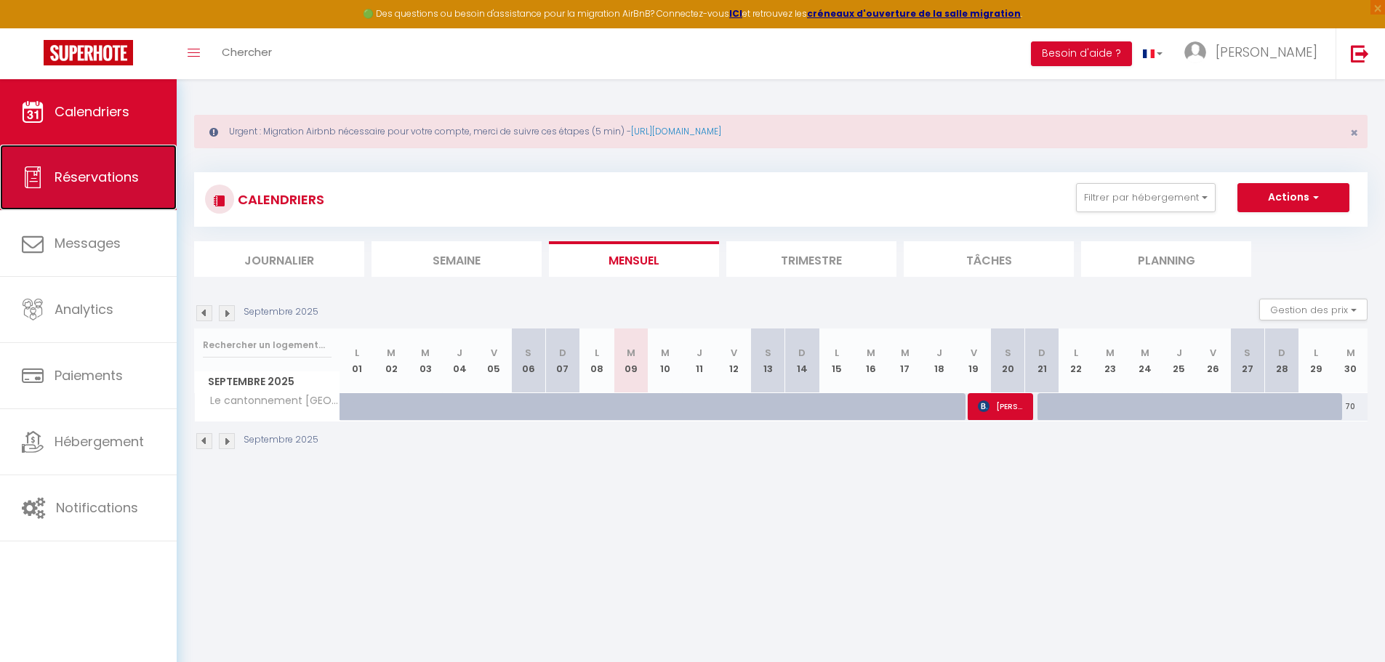
click at [100, 180] on span "Réservations" at bounding box center [97, 177] width 84 height 18
select select "not_cancelled"
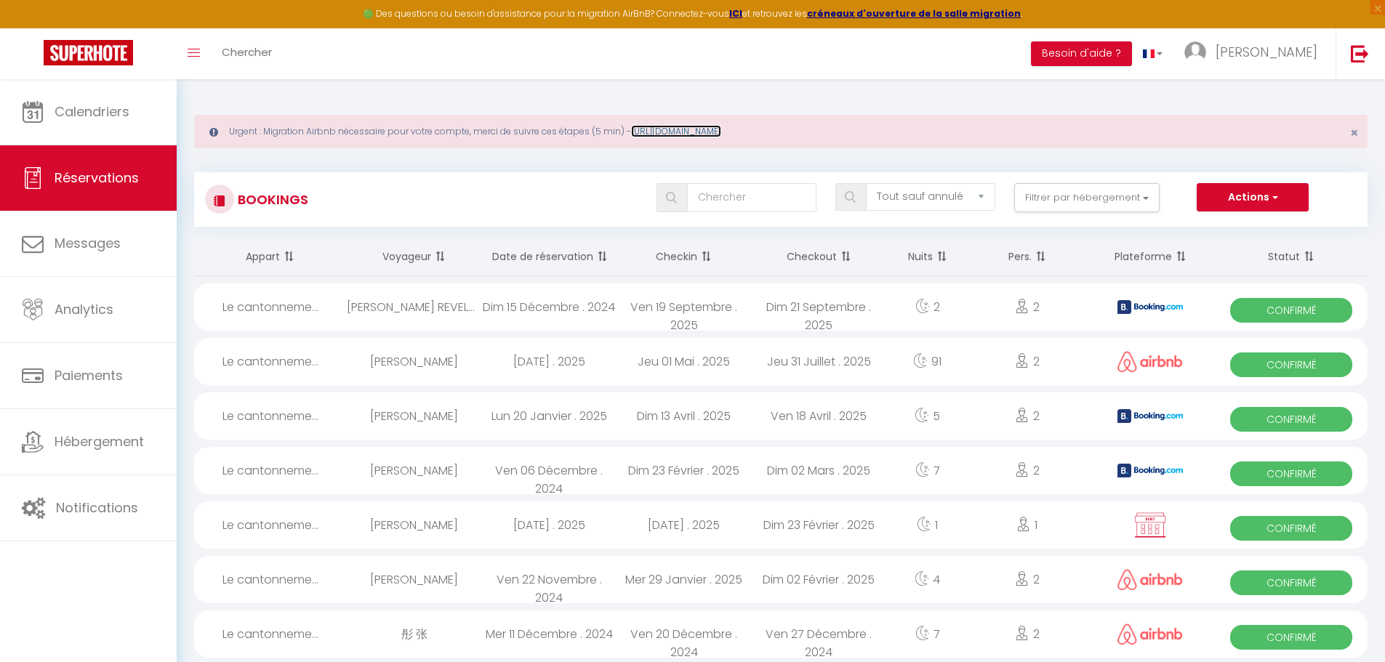
click at [690, 129] on link "[URL][DOMAIN_NAME]" at bounding box center [676, 131] width 90 height 12
click at [1303, 46] on span "[PERSON_NAME]" at bounding box center [1266, 52] width 102 height 18
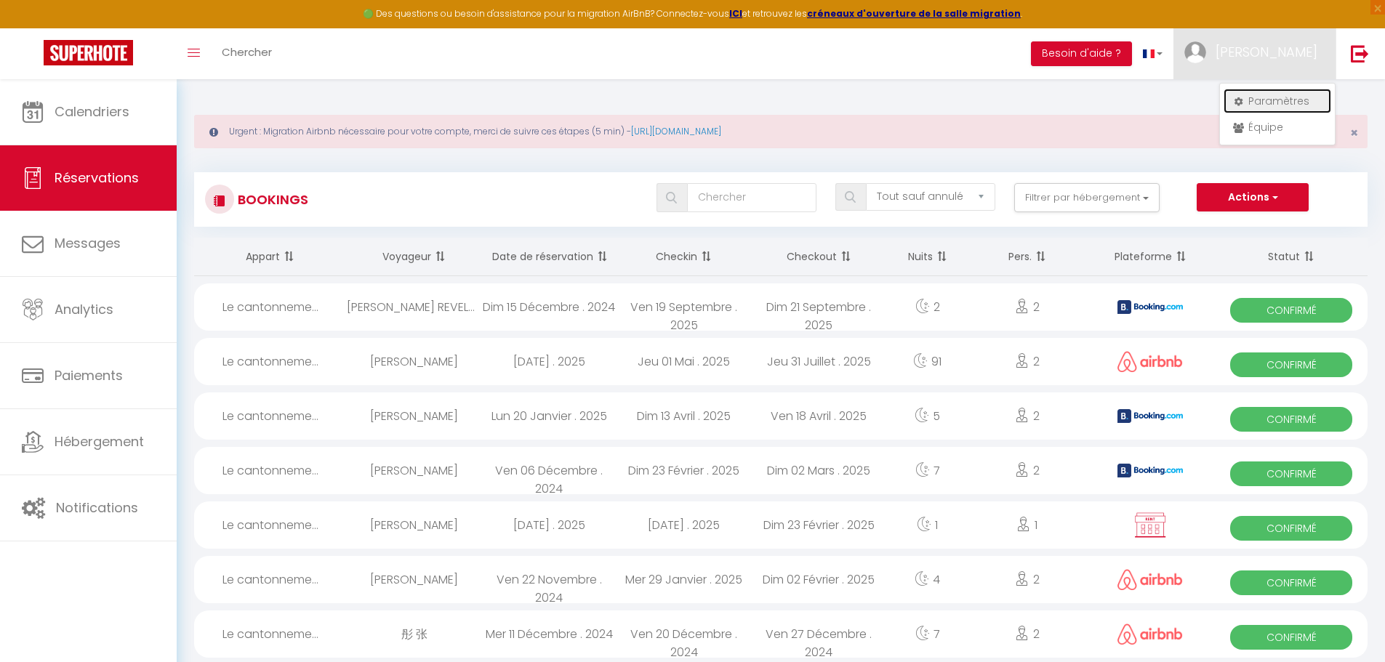
click at [1277, 105] on link "Paramètres" at bounding box center [1277, 101] width 108 height 25
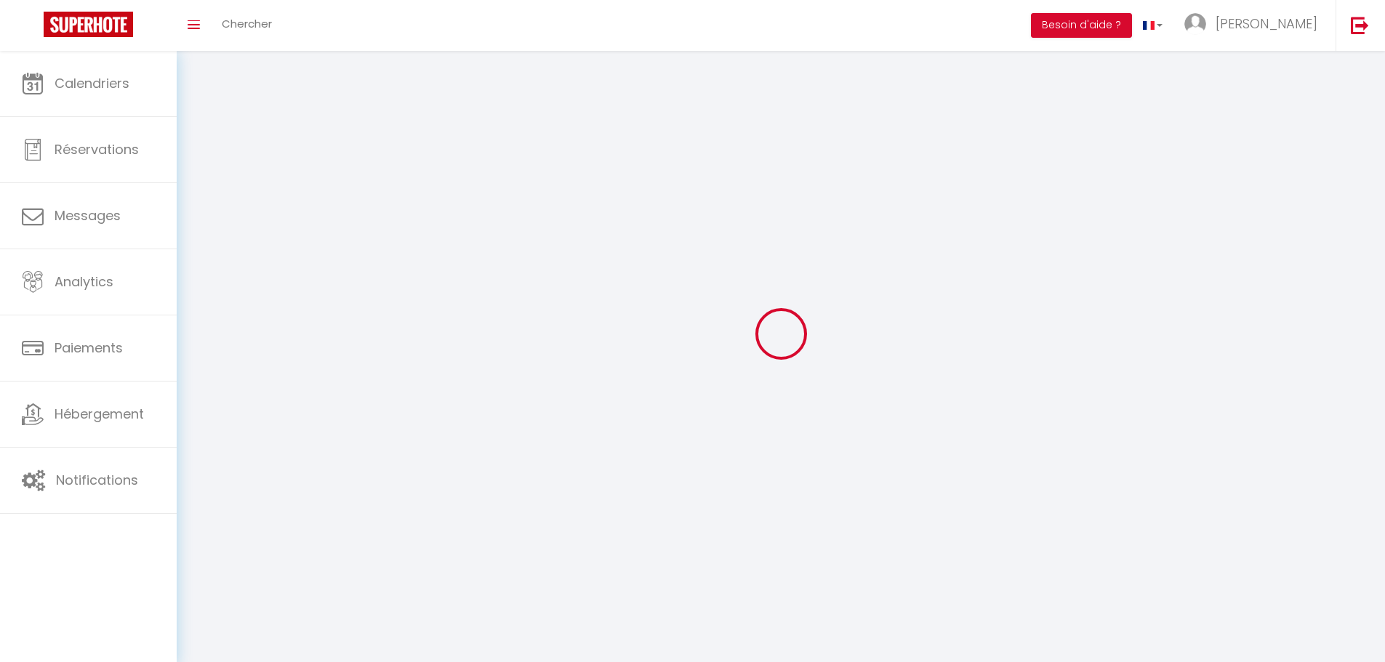
type input "[PERSON_NAME]"
type input "Monteiro"
type input "0612104558"
type input "[STREET_ADDRESS]"
type input "16000"
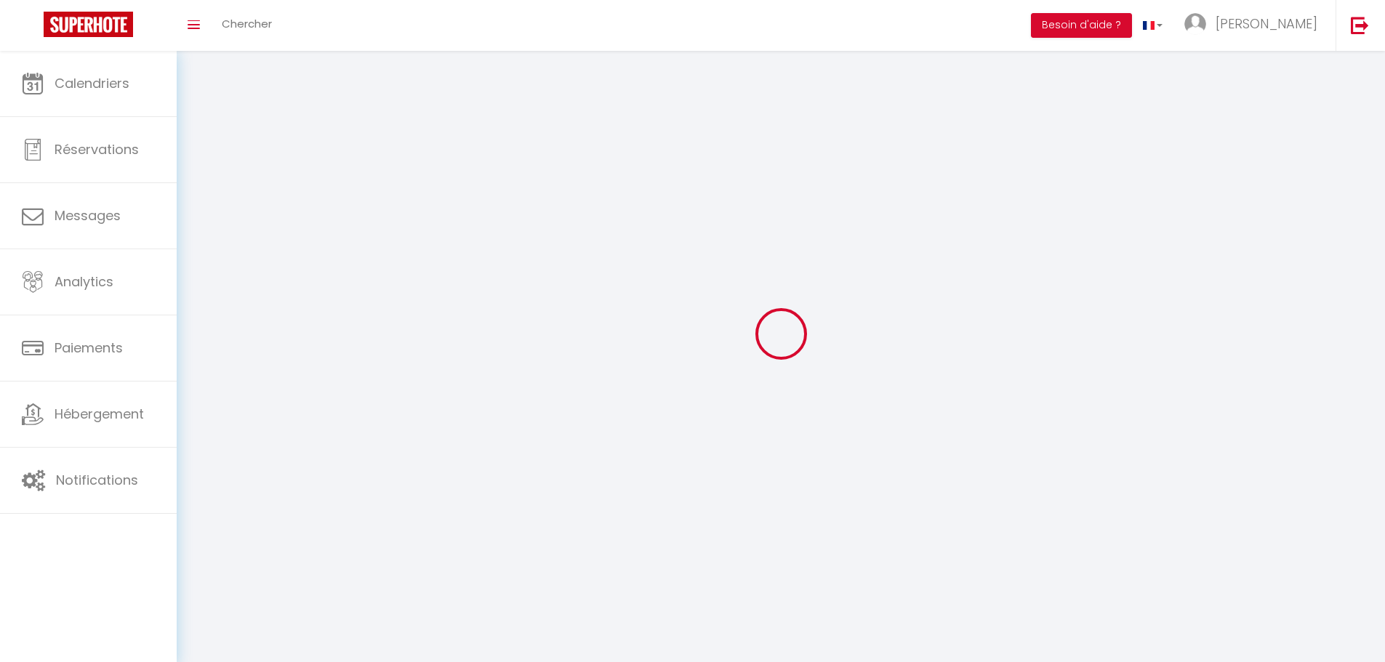
type input "ANGOULEME"
type input "0lQUiTU1cWw5qcjANzZMfX883"
type input "bOa5xz2fn8K5iEGaK5EyszL6w"
type input "0lQUiTU1cWw5qcjANzZMfX883"
type input "bOa5xz2fn8K5iEGaK5EyszL6w"
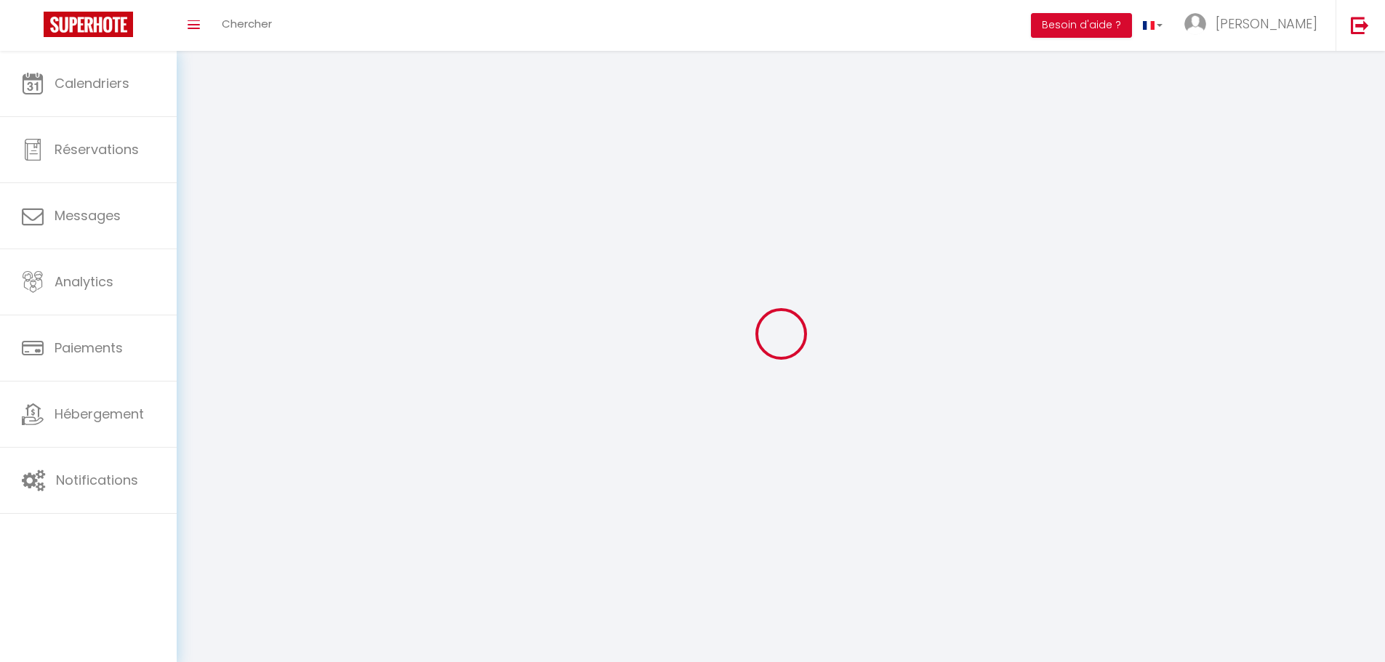
type input "[URL][DOMAIN_NAME]"
select select "28"
select select "fr"
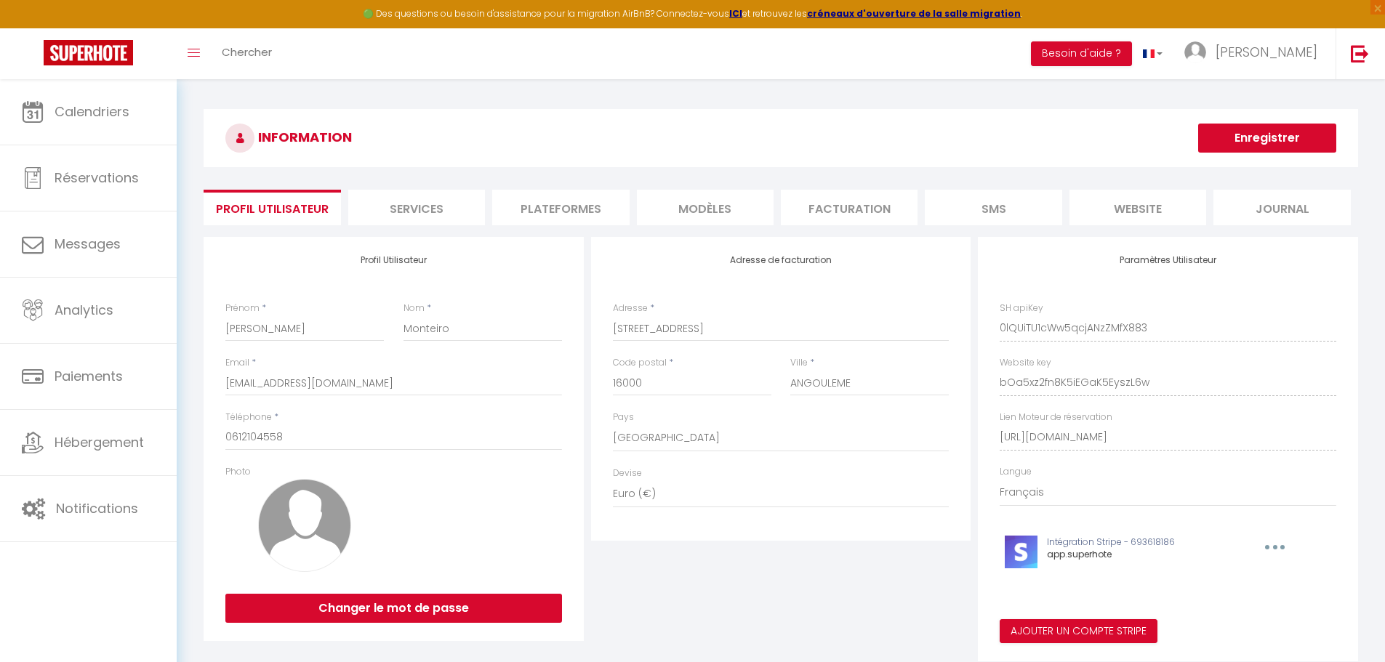
click at [538, 216] on li "Plateformes" at bounding box center [560, 208] width 137 height 36
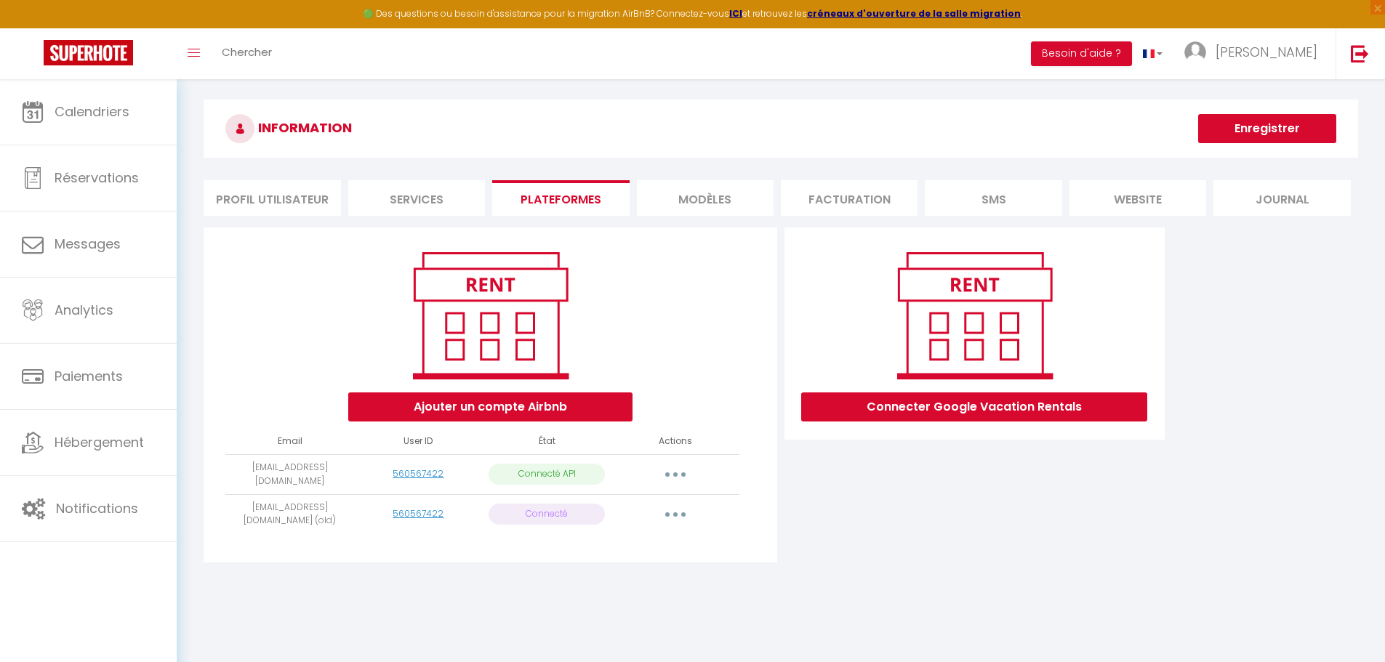
scroll to position [9, 0]
click at [678, 473] on button "button" at bounding box center [675, 475] width 41 height 23
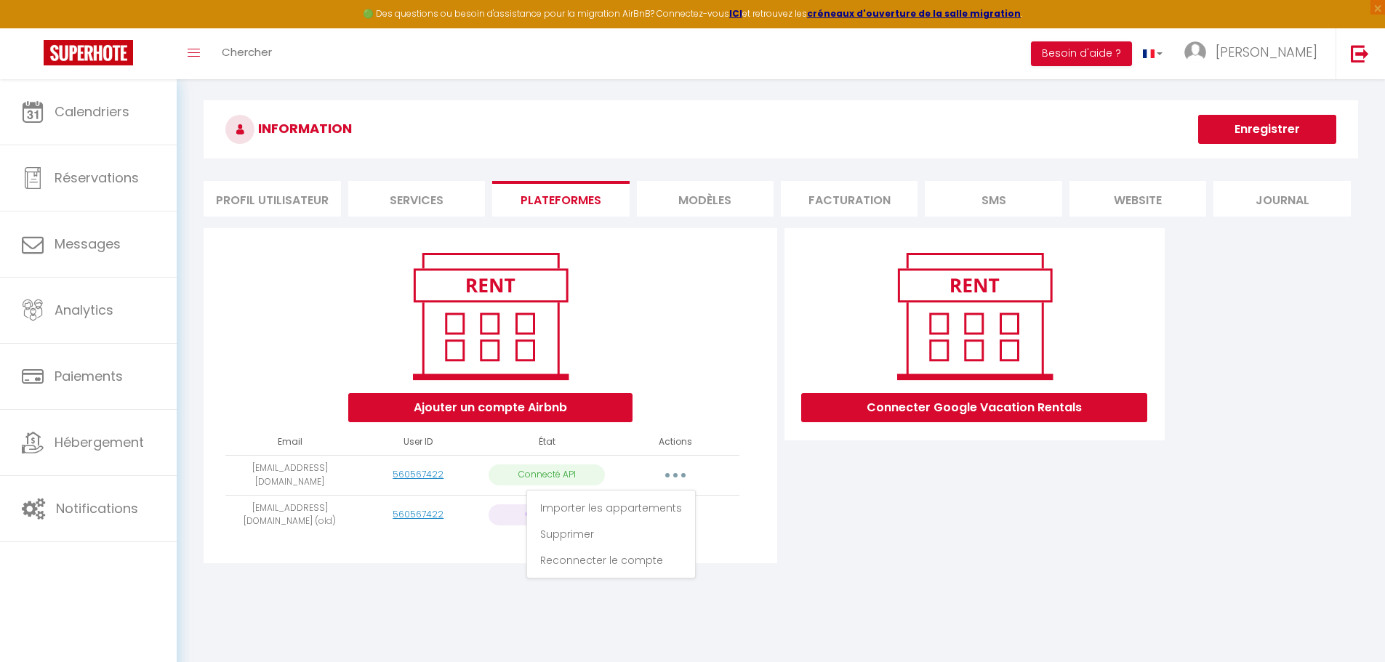
click at [750, 542] on div "Ajouter un compte Airbnb Email User ID État Actions [EMAIL_ADDRESS][DOMAIN_NAME…" at bounding box center [491, 395] width 574 height 335
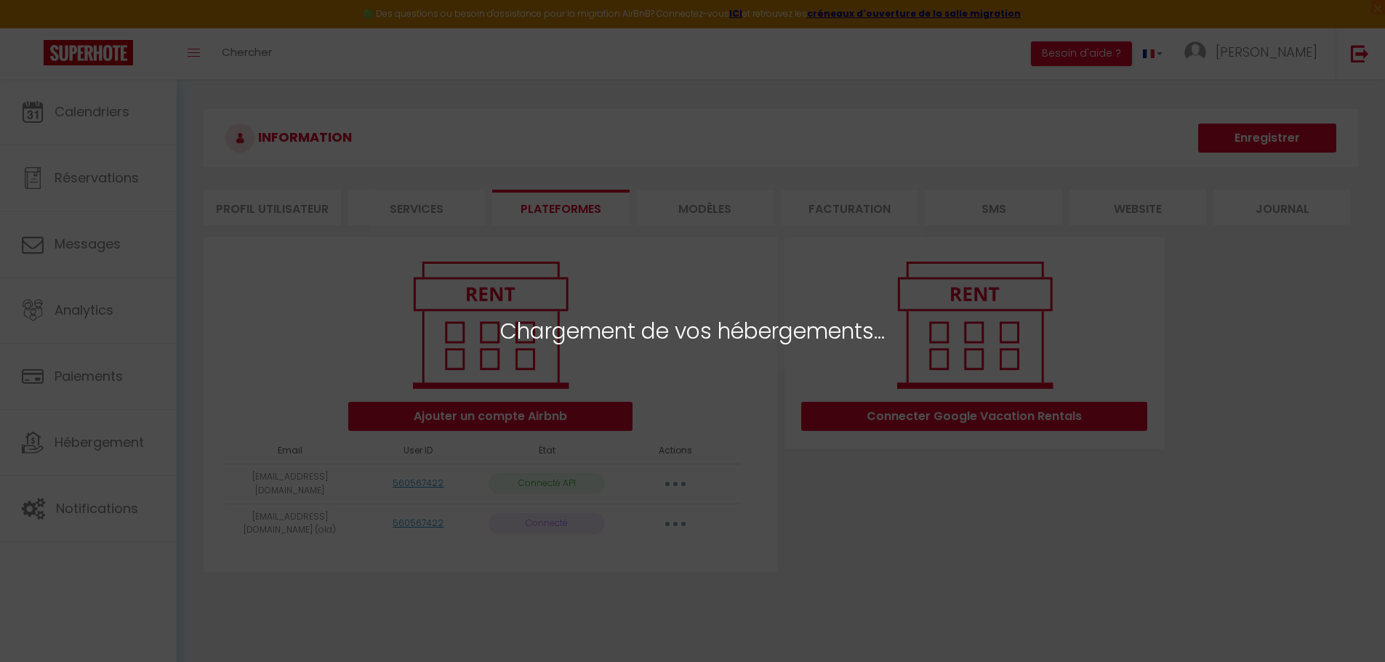
select select "42389"
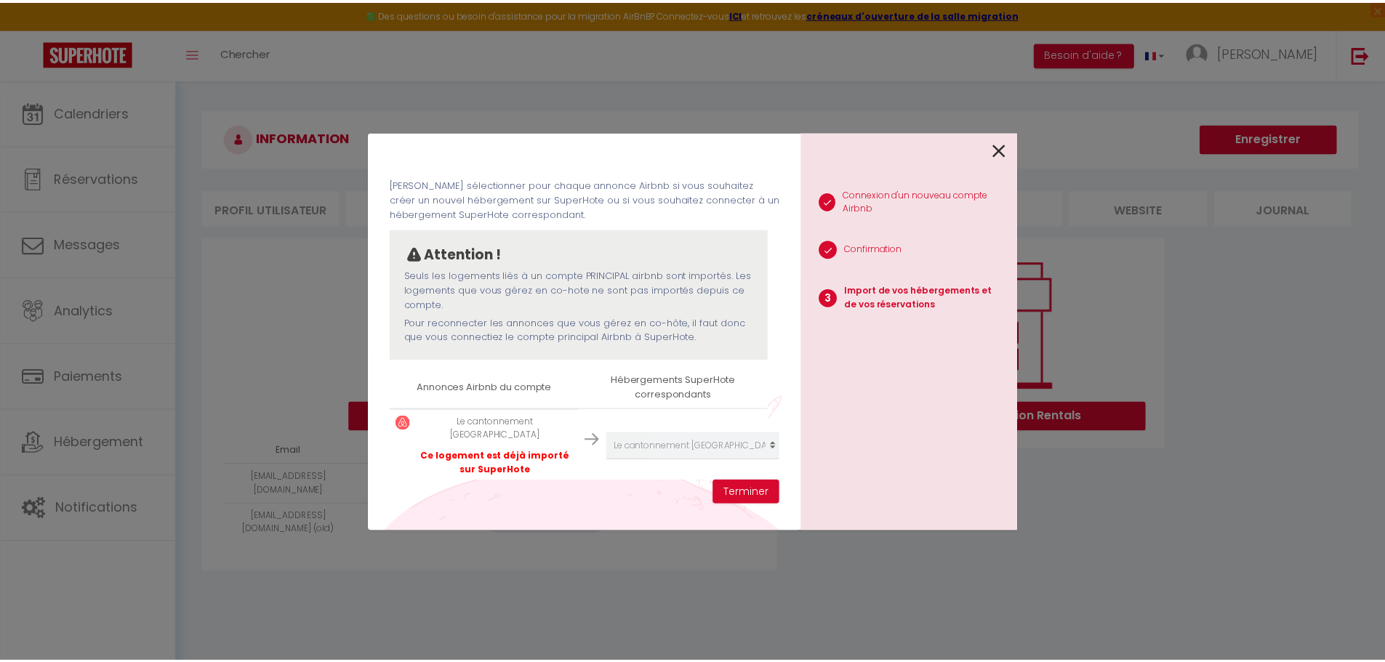
scroll to position [43, 0]
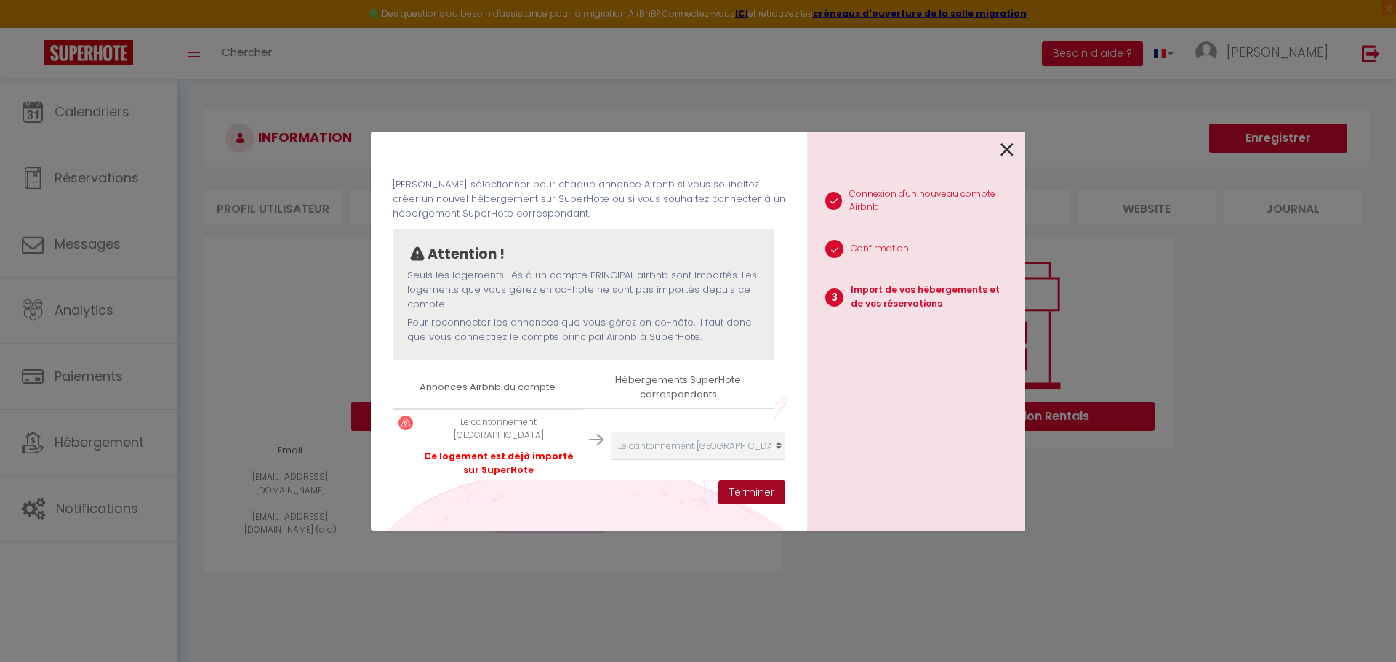
click at [755, 485] on button "Terminer" at bounding box center [751, 493] width 67 height 25
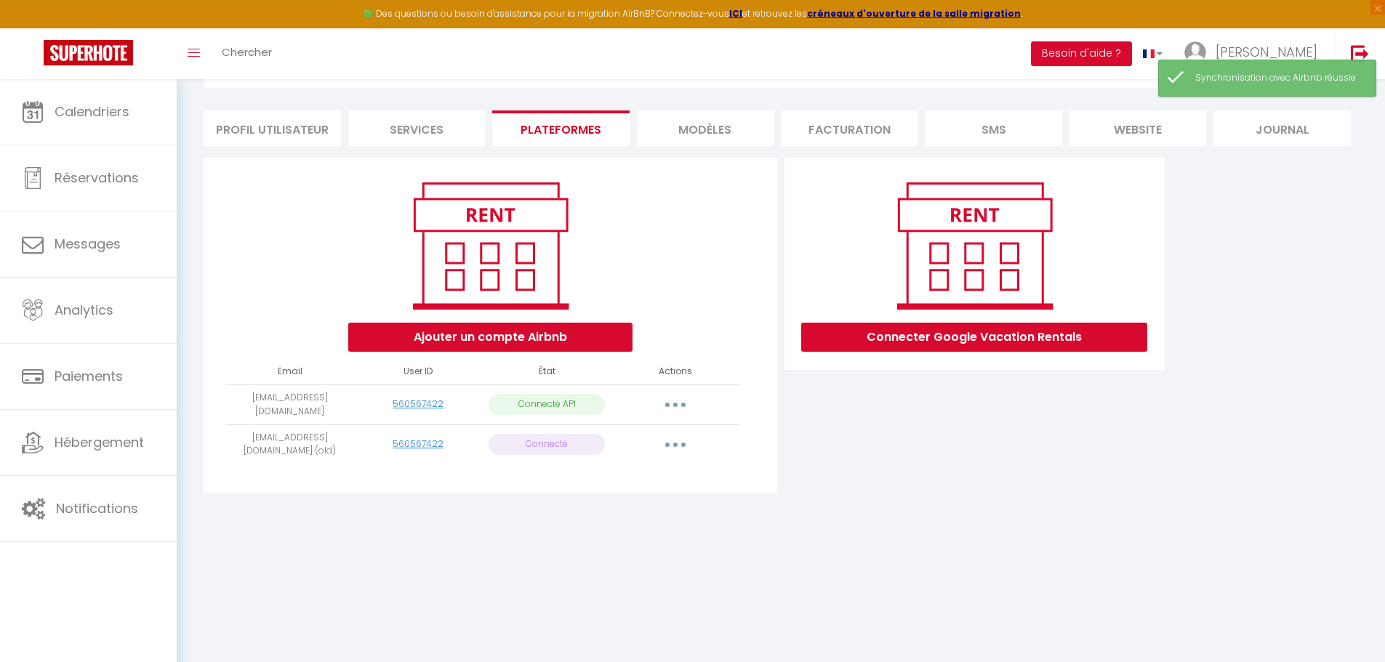
scroll to position [0, 0]
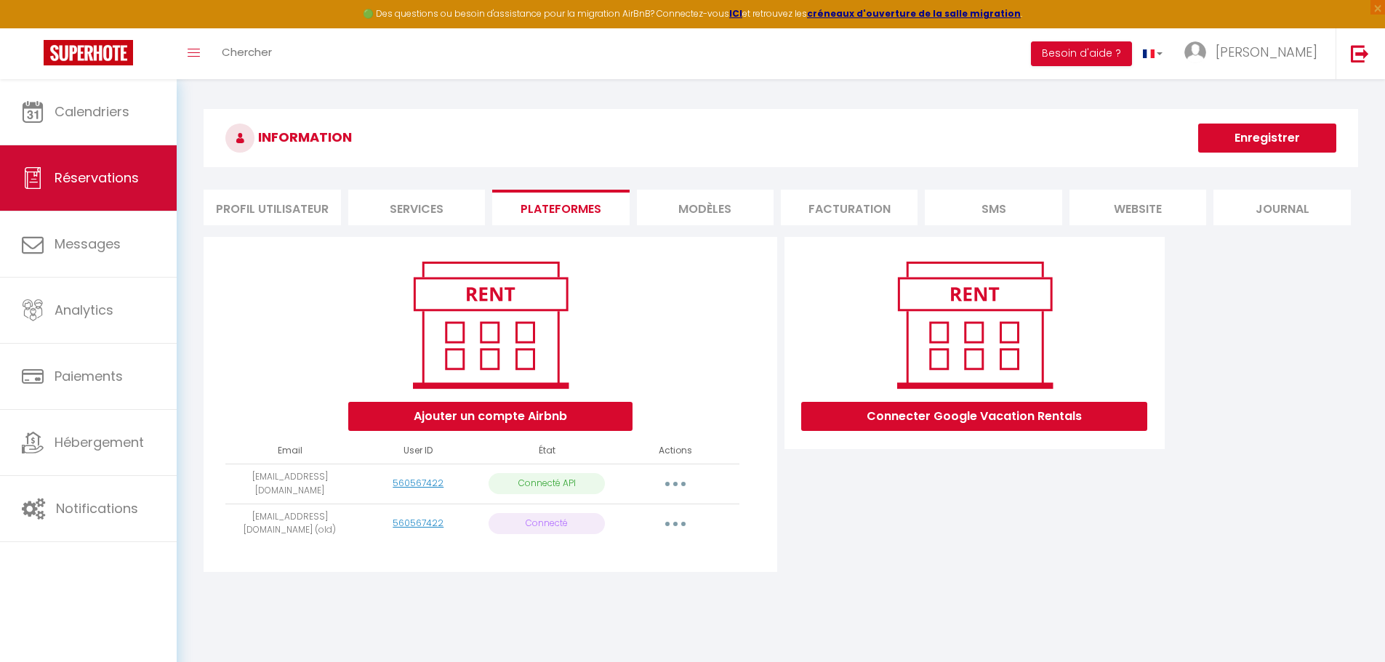
click at [86, 177] on span "Réservations" at bounding box center [97, 178] width 84 height 18
select select "not_cancelled"
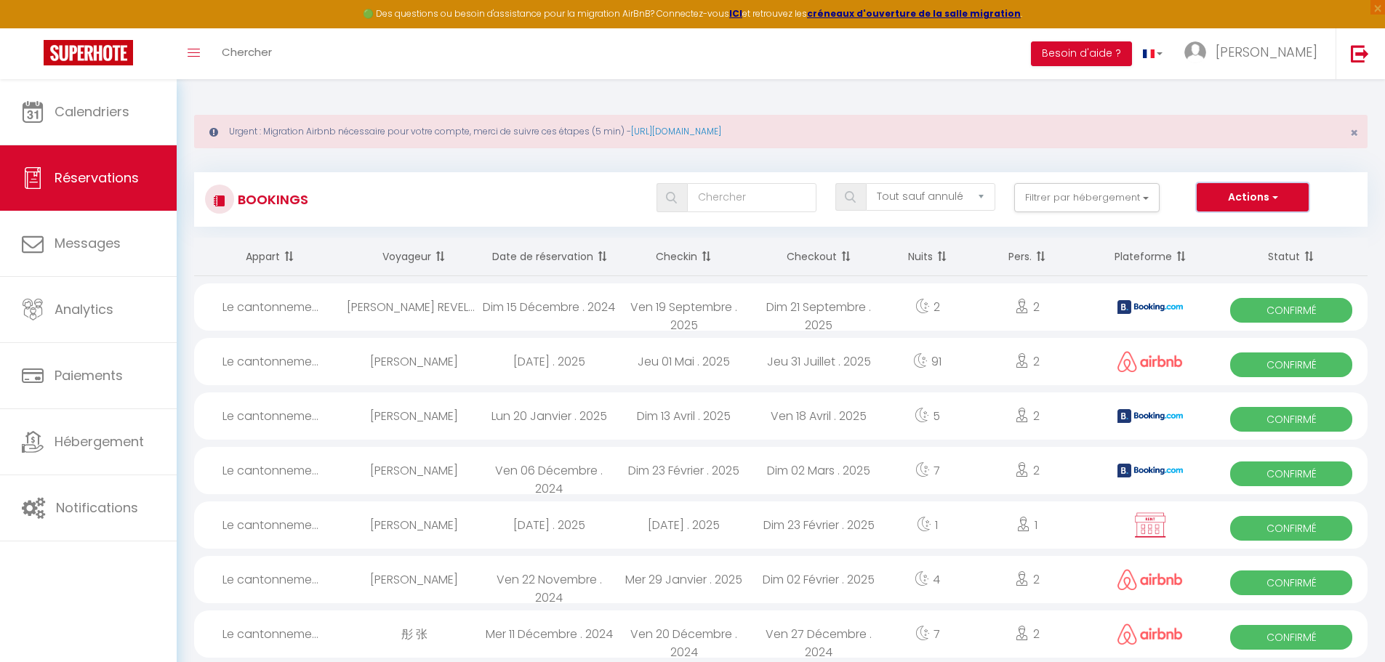
click at [1279, 191] on button "Actions" at bounding box center [1253, 197] width 112 height 29
click at [1258, 226] on link "Nouvelle Réservation" at bounding box center [1230, 229] width 156 height 19
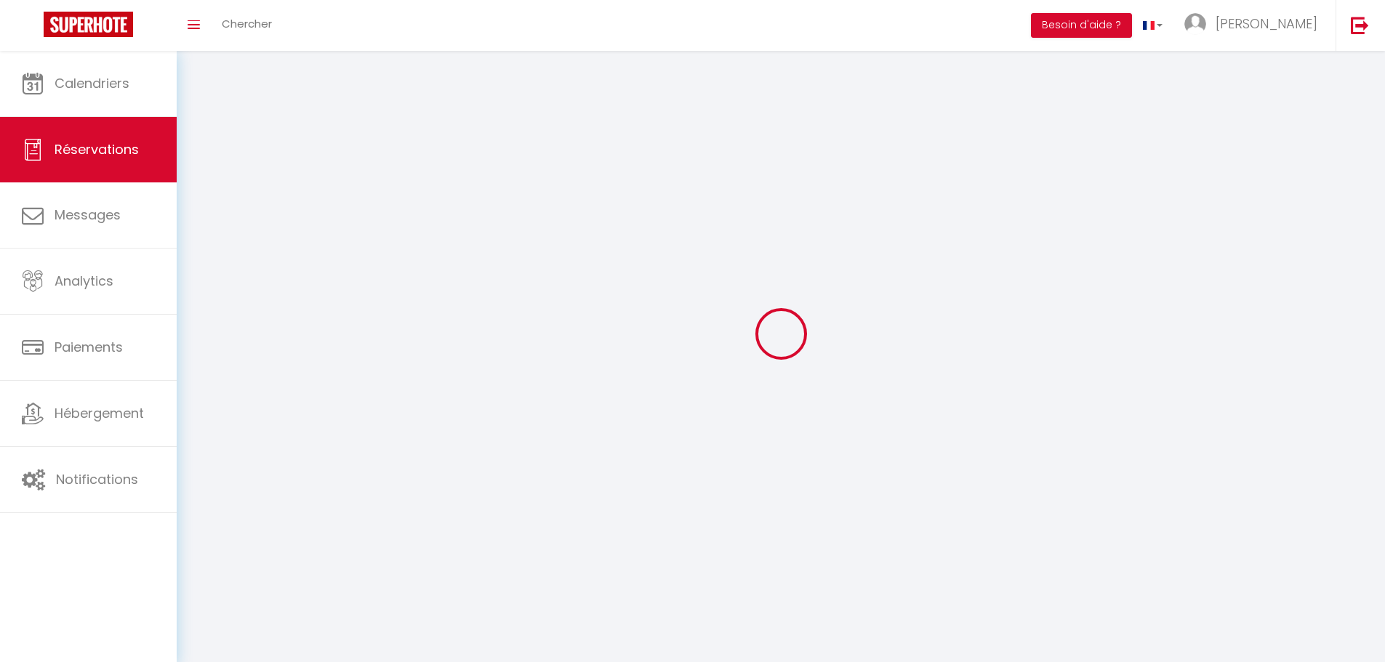
select select
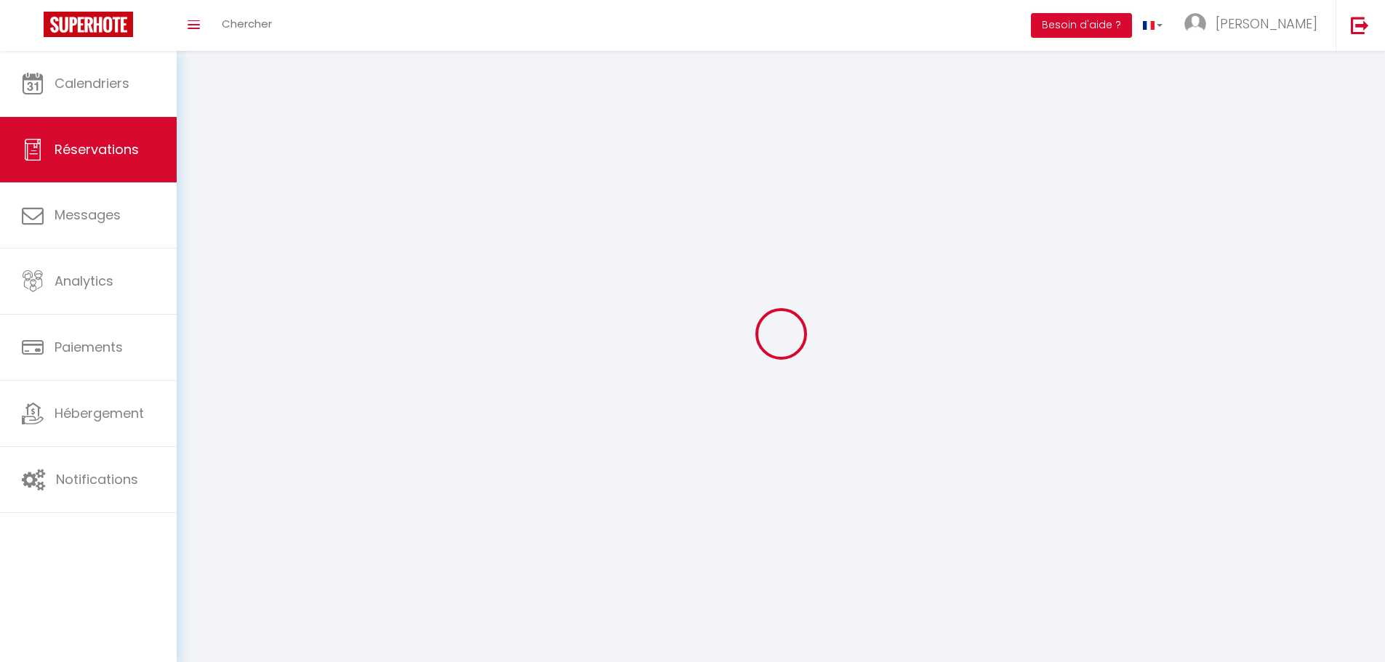
checkbox input "false"
select select
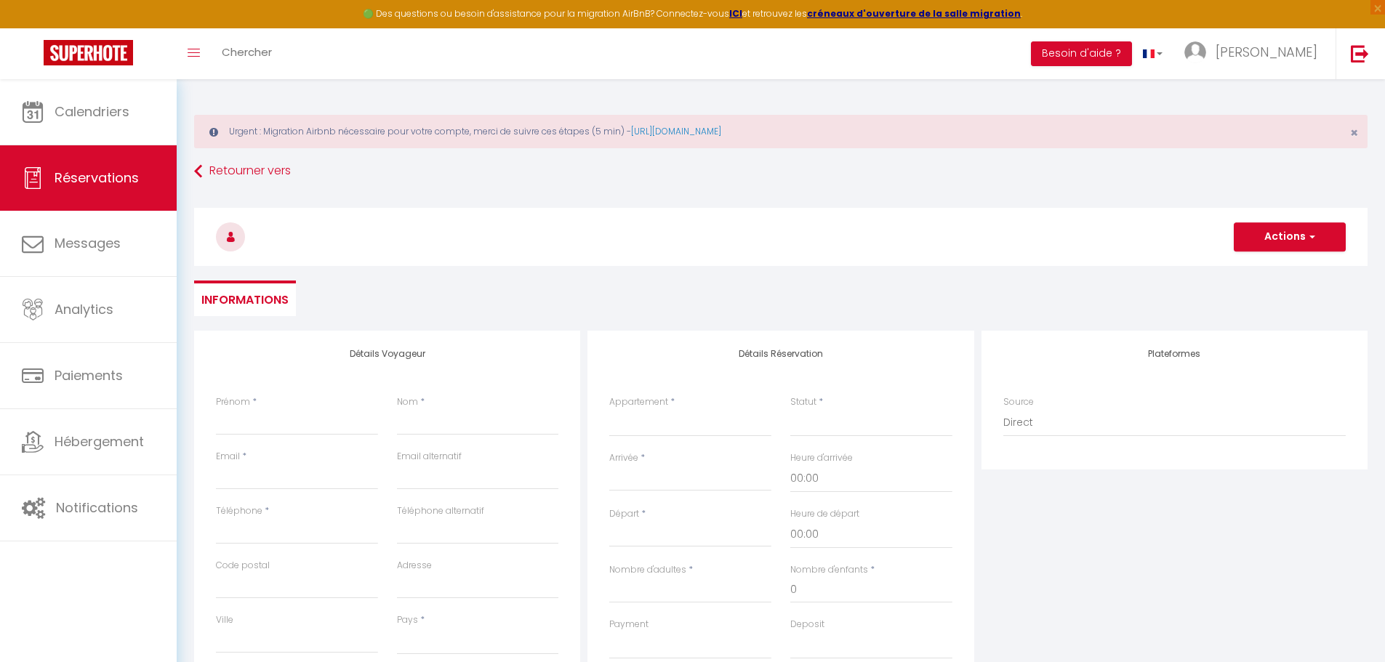
select select
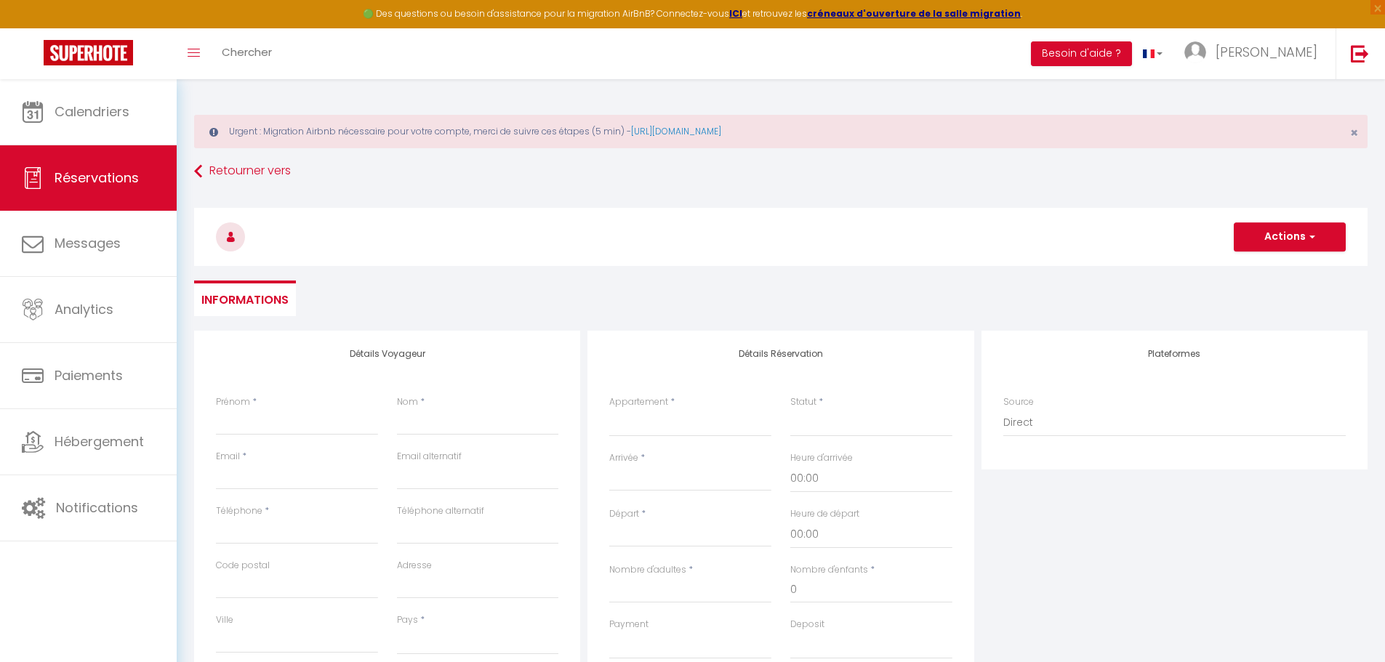
select select
checkbox input "false"
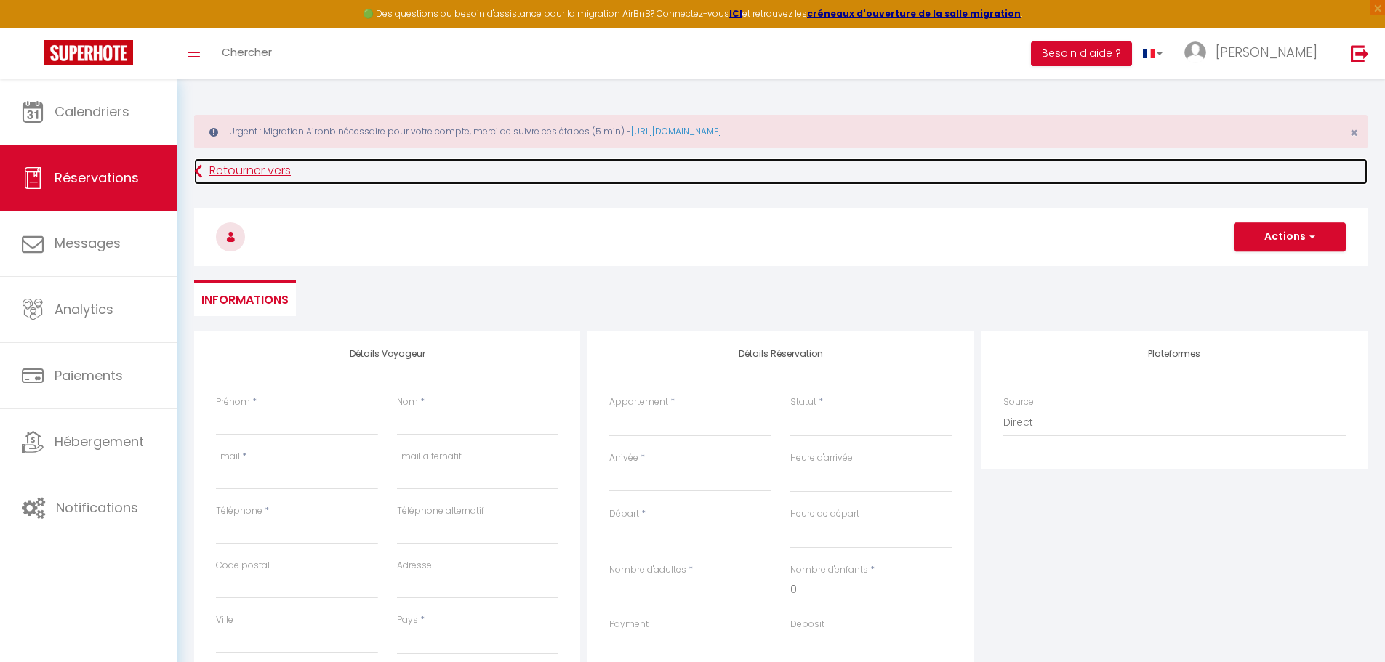
click at [256, 175] on link "Retourner vers" at bounding box center [780, 171] width 1173 height 26
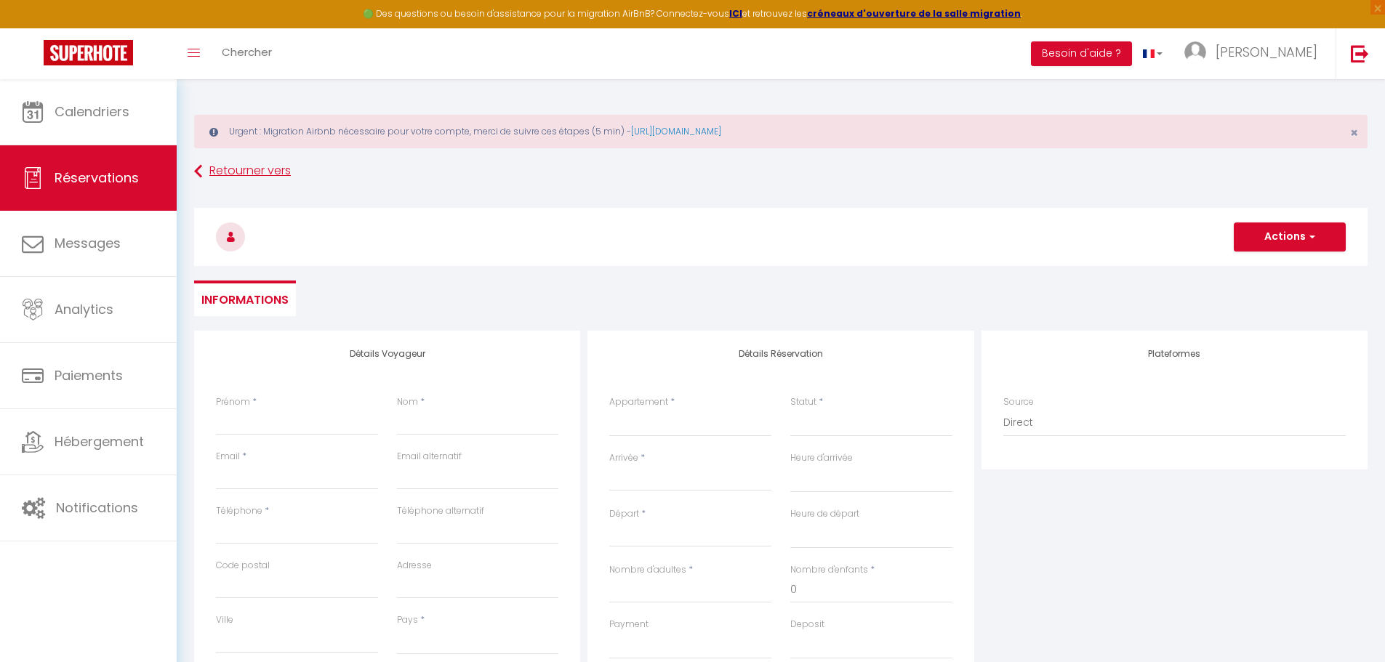
select select "not_cancelled"
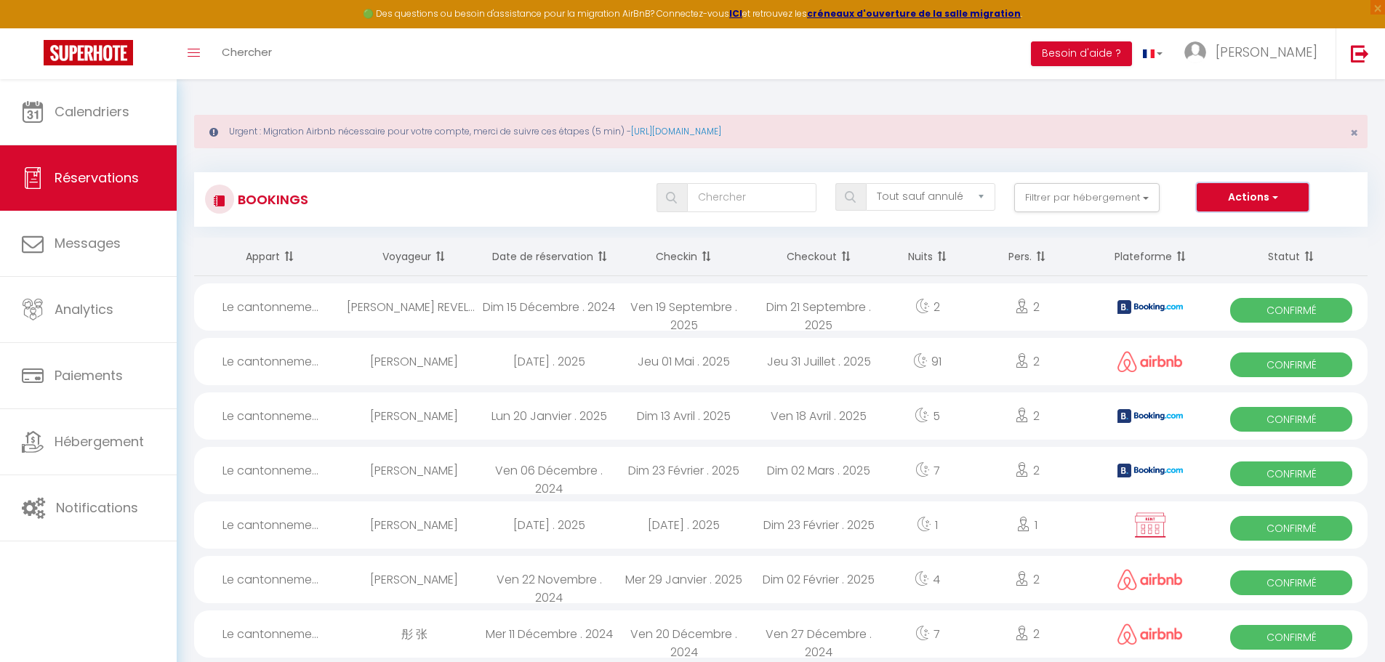
click at [1276, 190] on span "button" at bounding box center [1273, 197] width 9 height 15
click at [1356, 188] on div "Actions Nouvelle Réservation Exporter les réservations Importer les réservations" at bounding box center [1277, 197] width 160 height 29
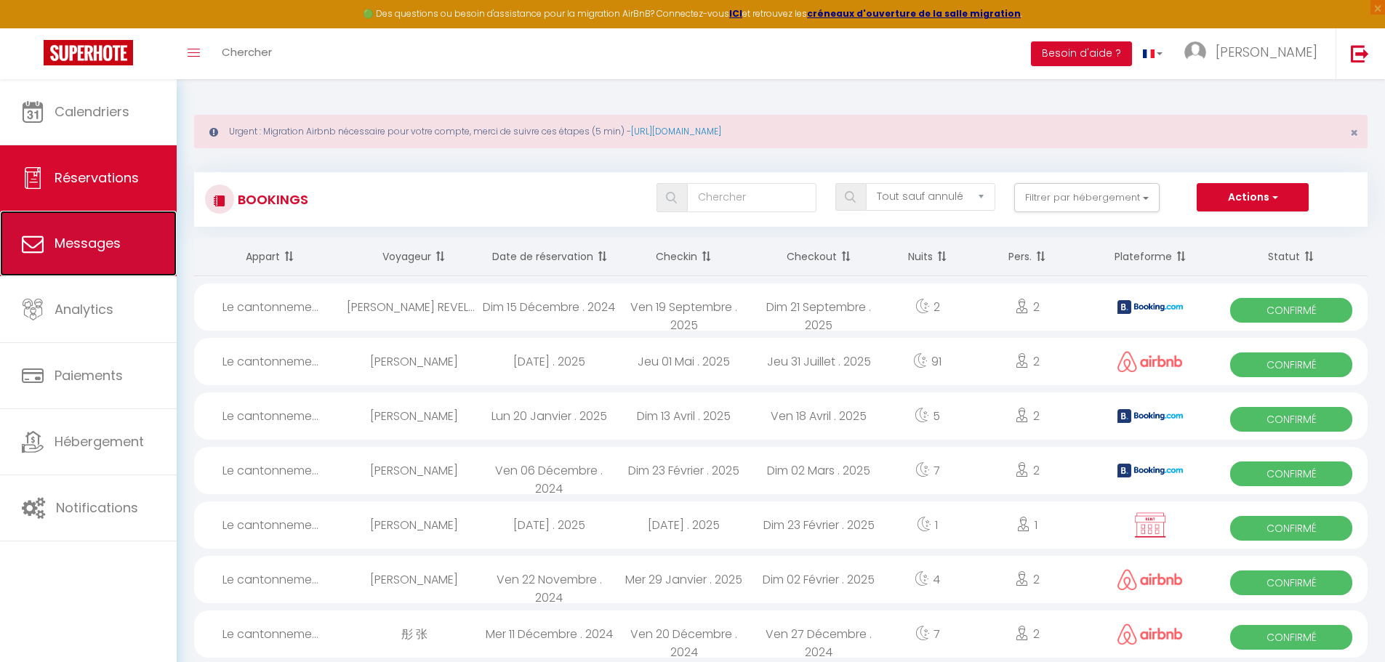
click at [112, 255] on link "Messages" at bounding box center [88, 243] width 177 height 65
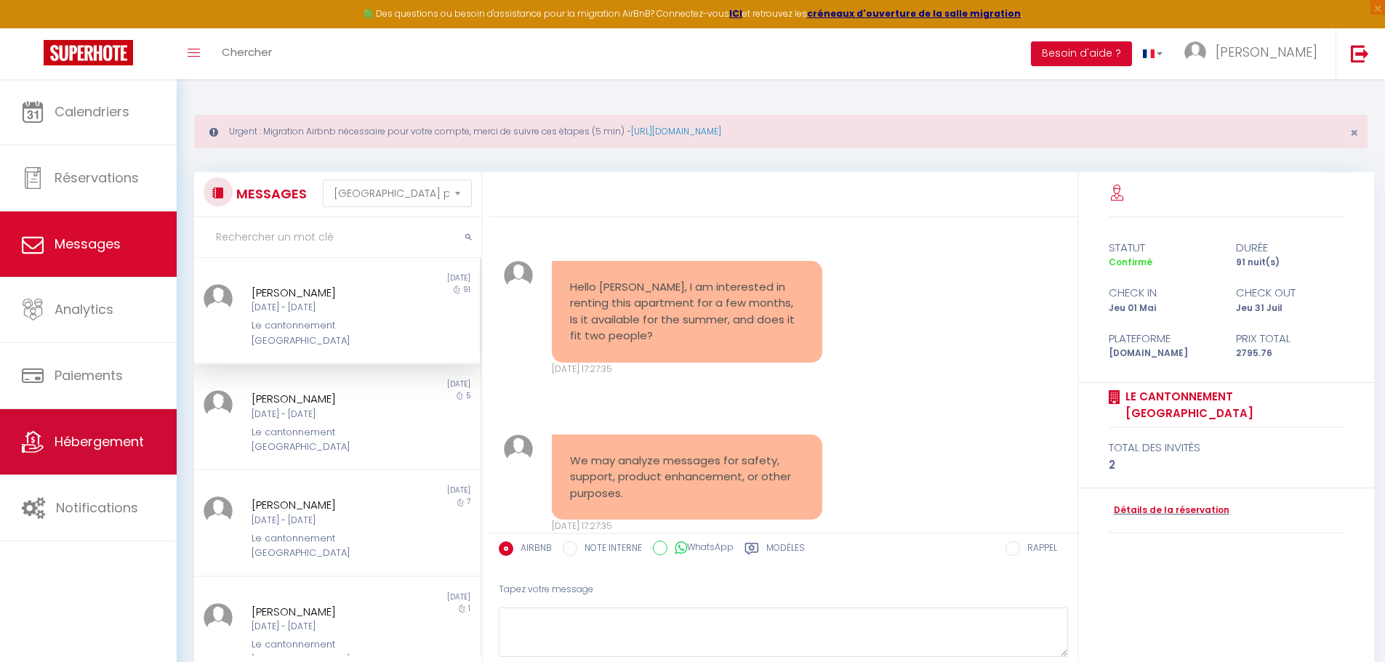
scroll to position [10618, 0]
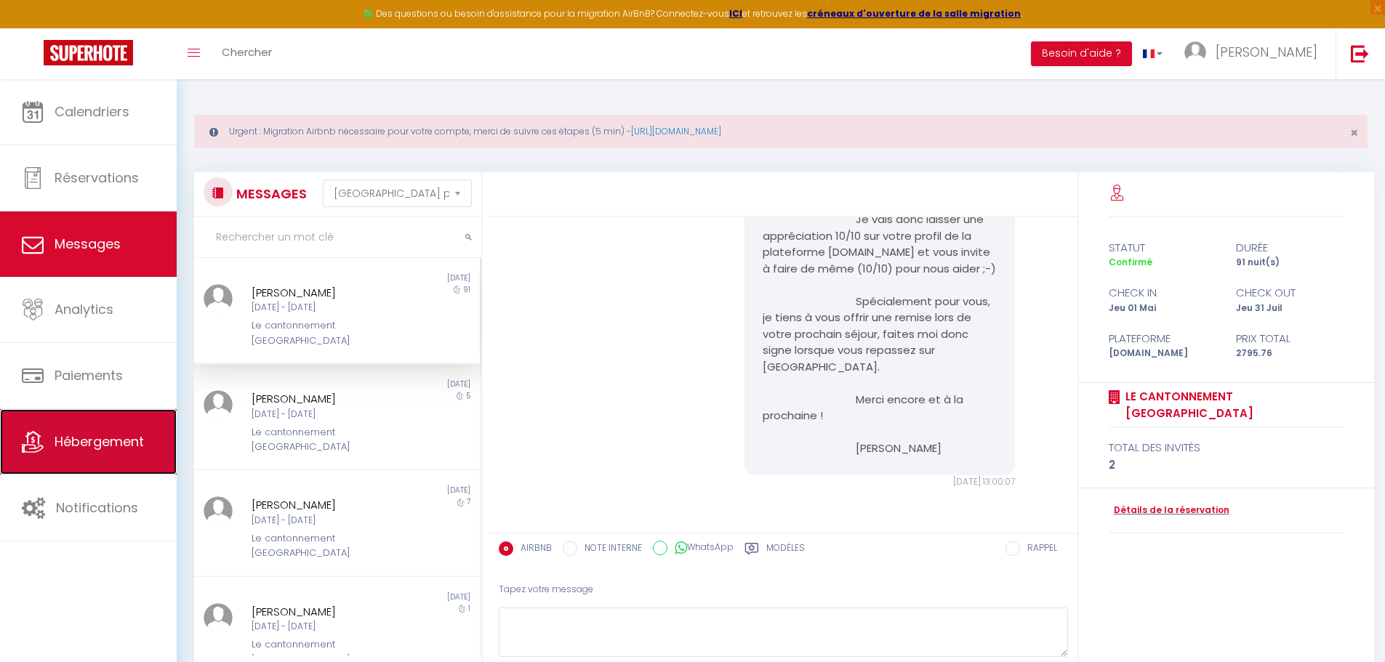
click at [103, 438] on span "Hébergement" at bounding box center [99, 442] width 89 height 18
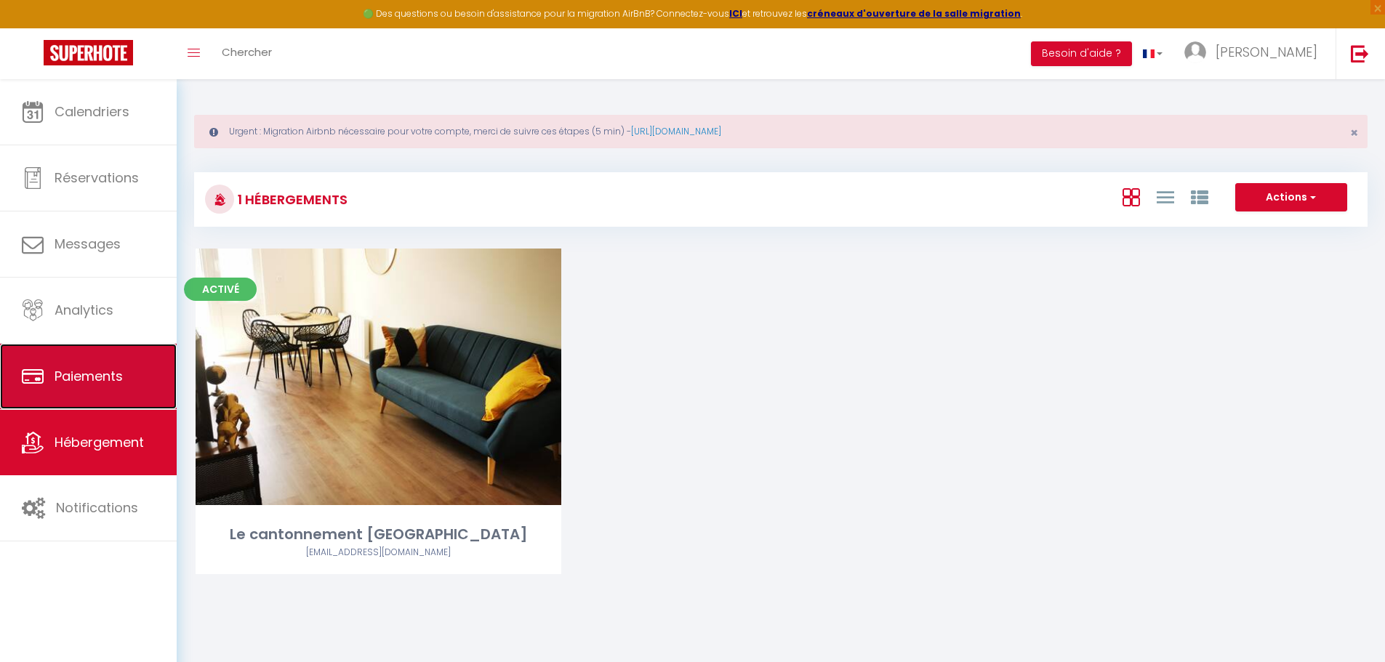
click at [89, 389] on link "Paiements" at bounding box center [88, 376] width 177 height 65
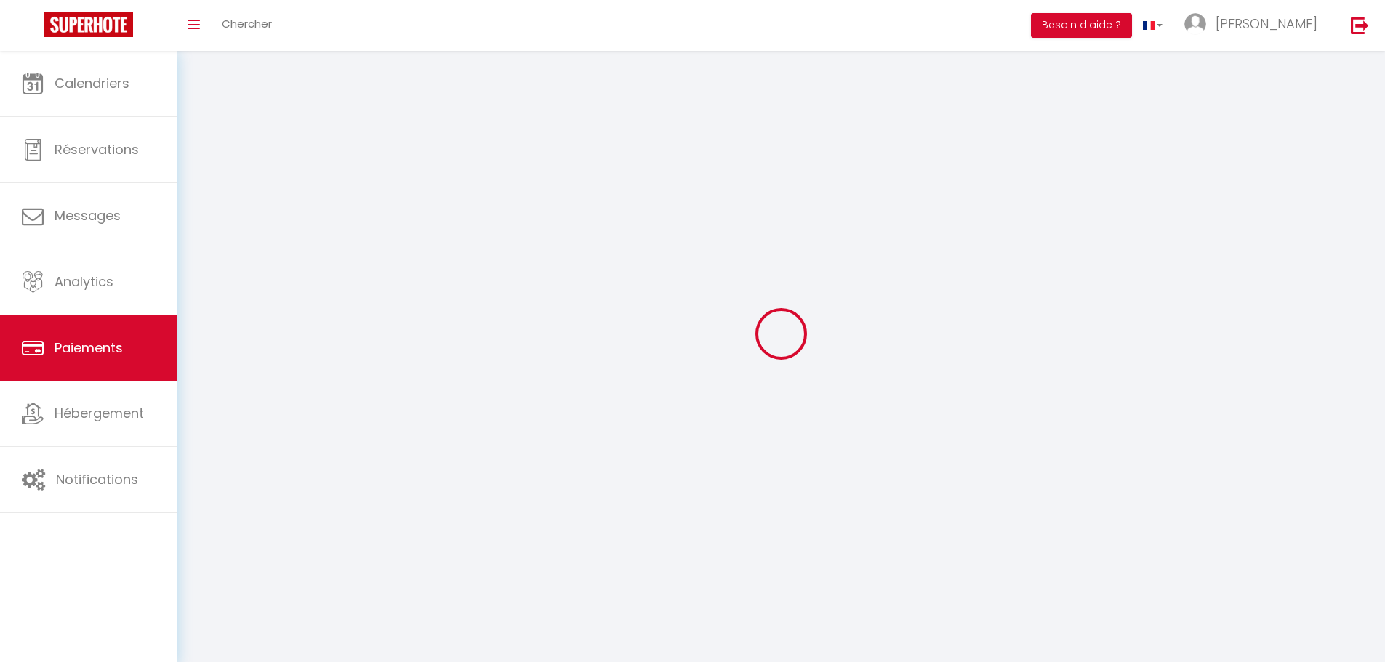
select select "2"
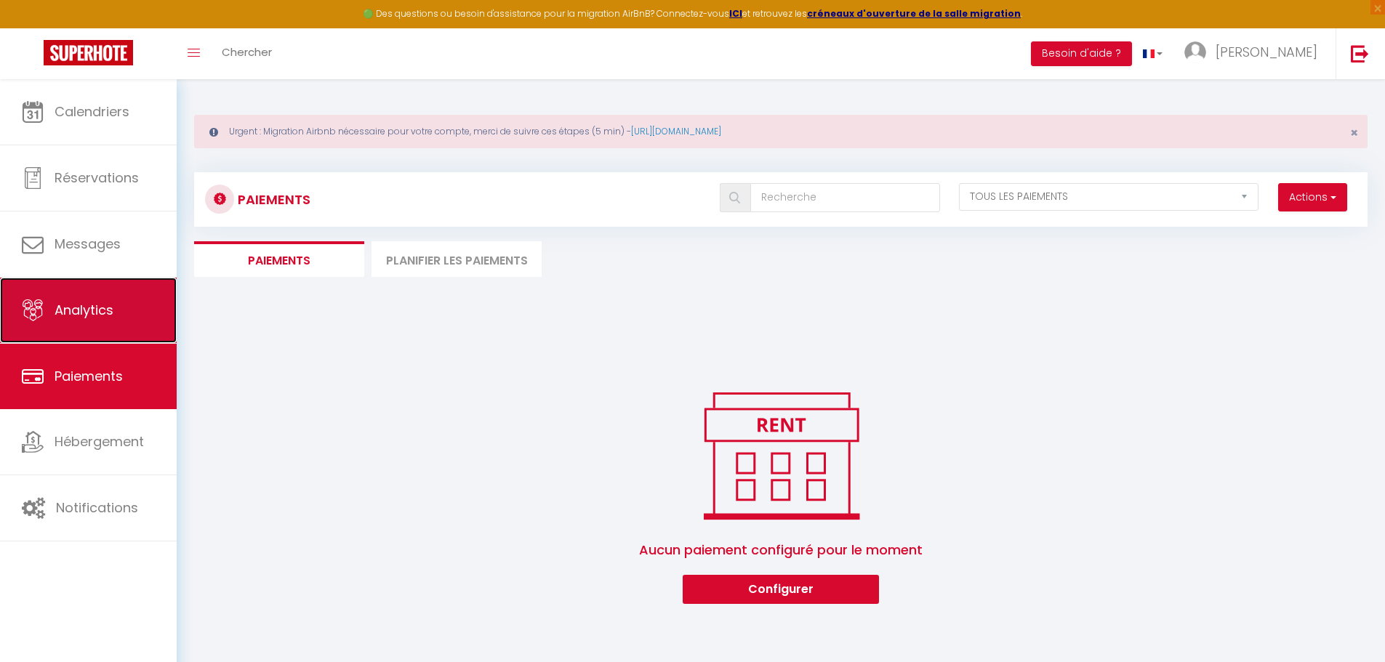
click at [80, 327] on link "Analytics" at bounding box center [88, 310] width 177 height 65
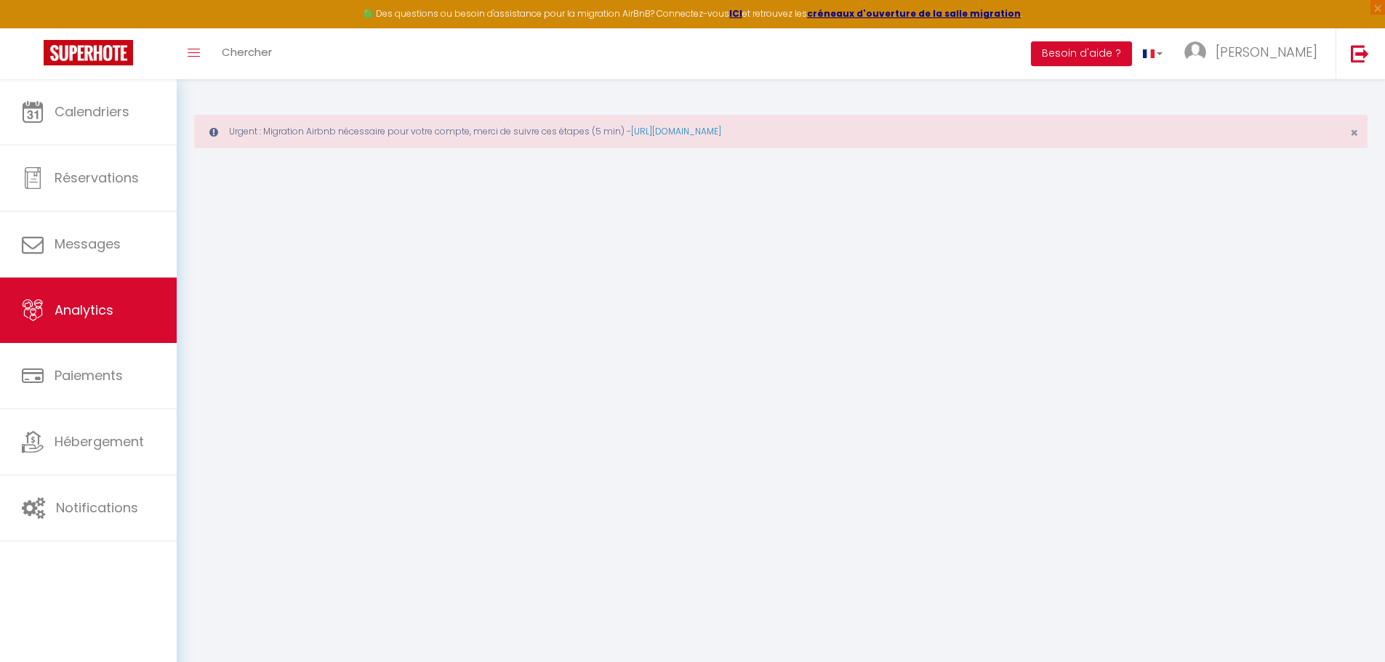
select select "2025"
select select "9"
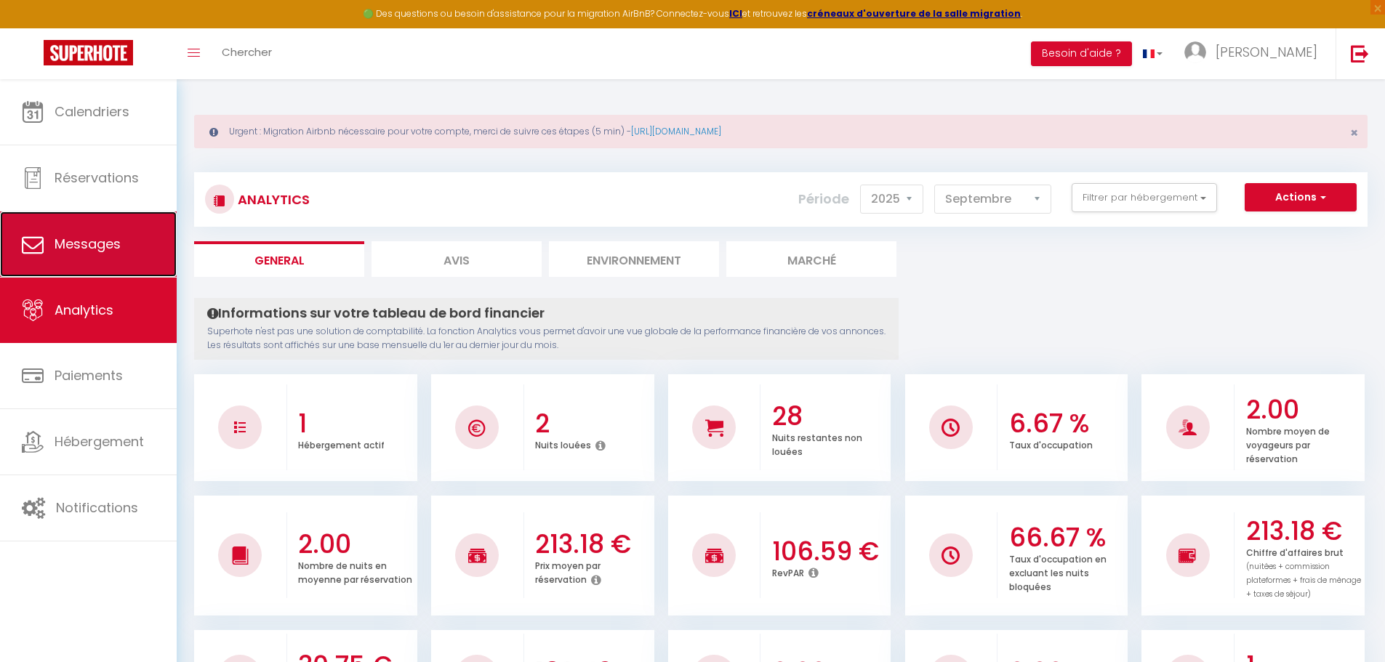
click at [81, 257] on link "Messages" at bounding box center [88, 244] width 177 height 65
select select "message"
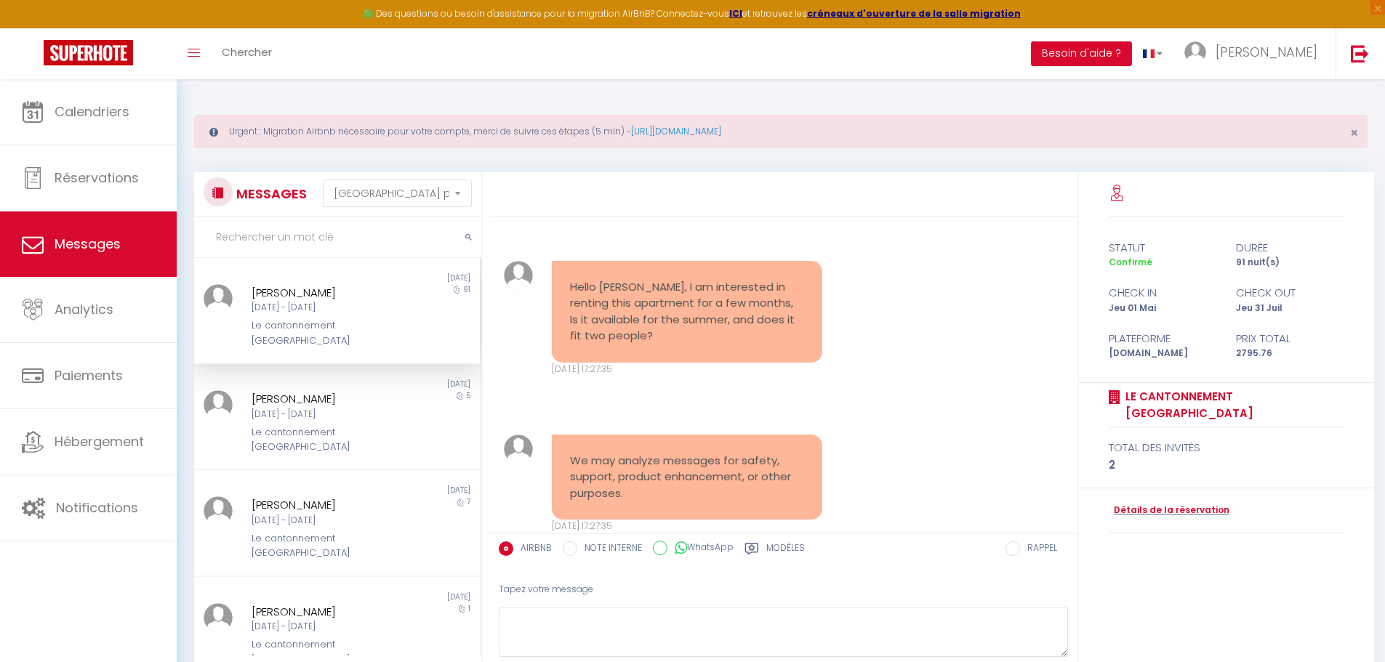
scroll to position [10618, 0]
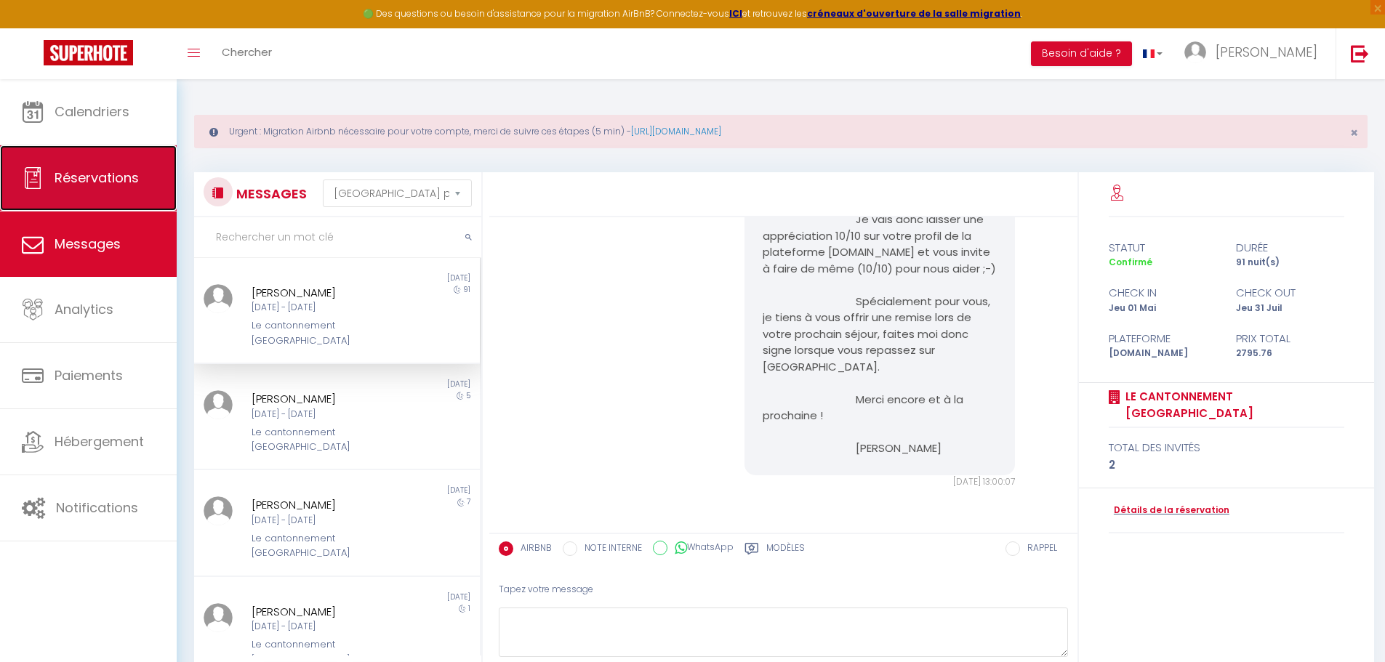
click at [87, 182] on span "Réservations" at bounding box center [97, 178] width 84 height 18
select select "not_cancelled"
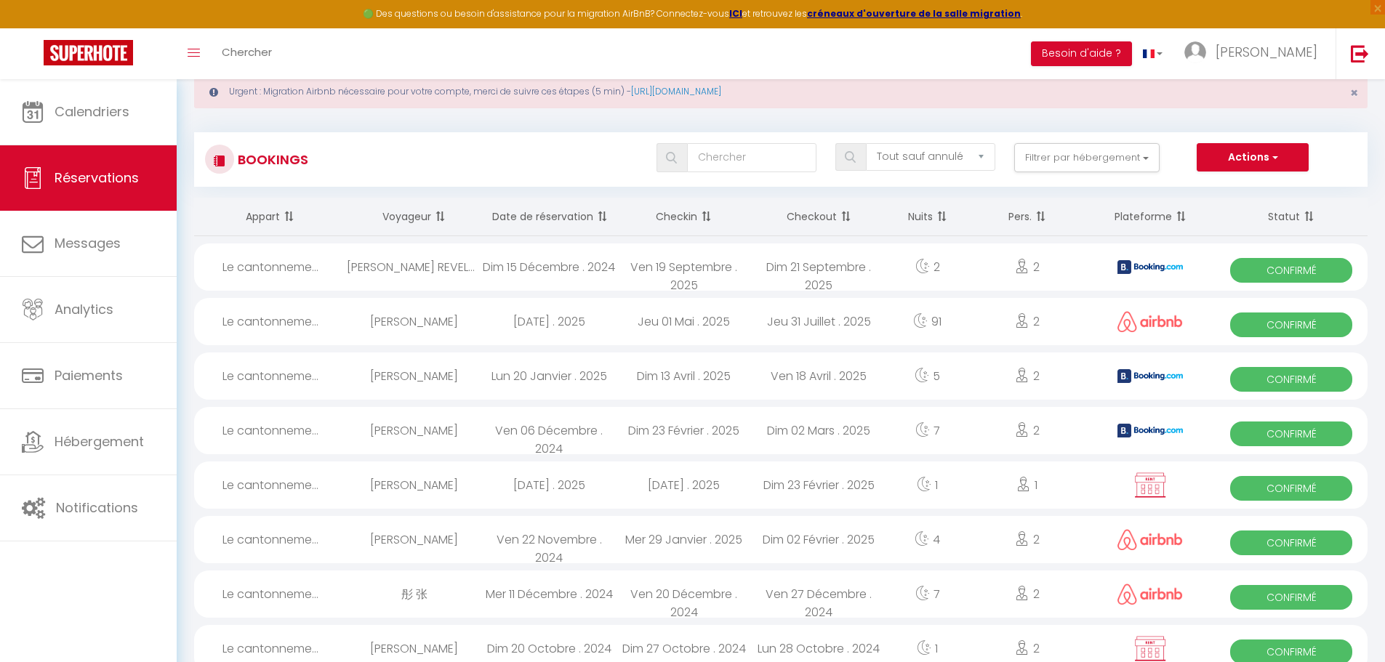
scroll to position [41, 0]
click at [796, 277] on div "Dim 21 Septembre . 2025" at bounding box center [819, 266] width 135 height 47
select select "OK"
select select "1"
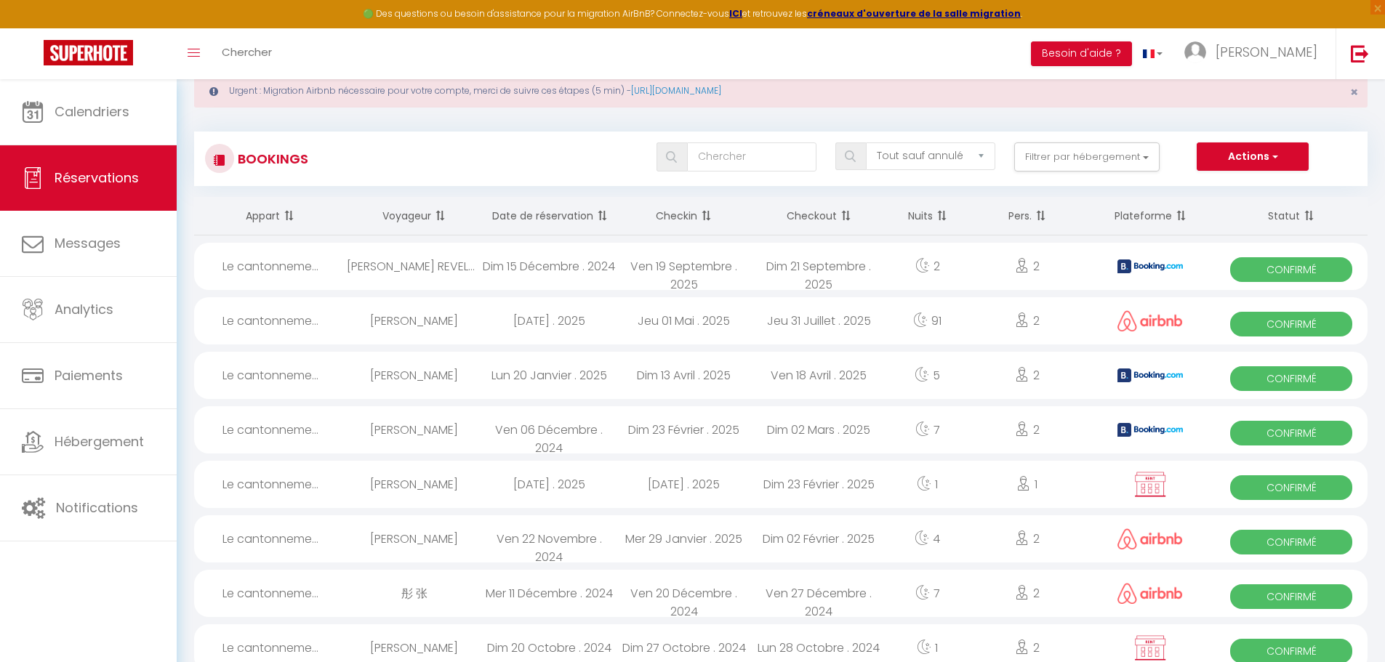
select select "0"
select select "1"
select select
select select "38234"
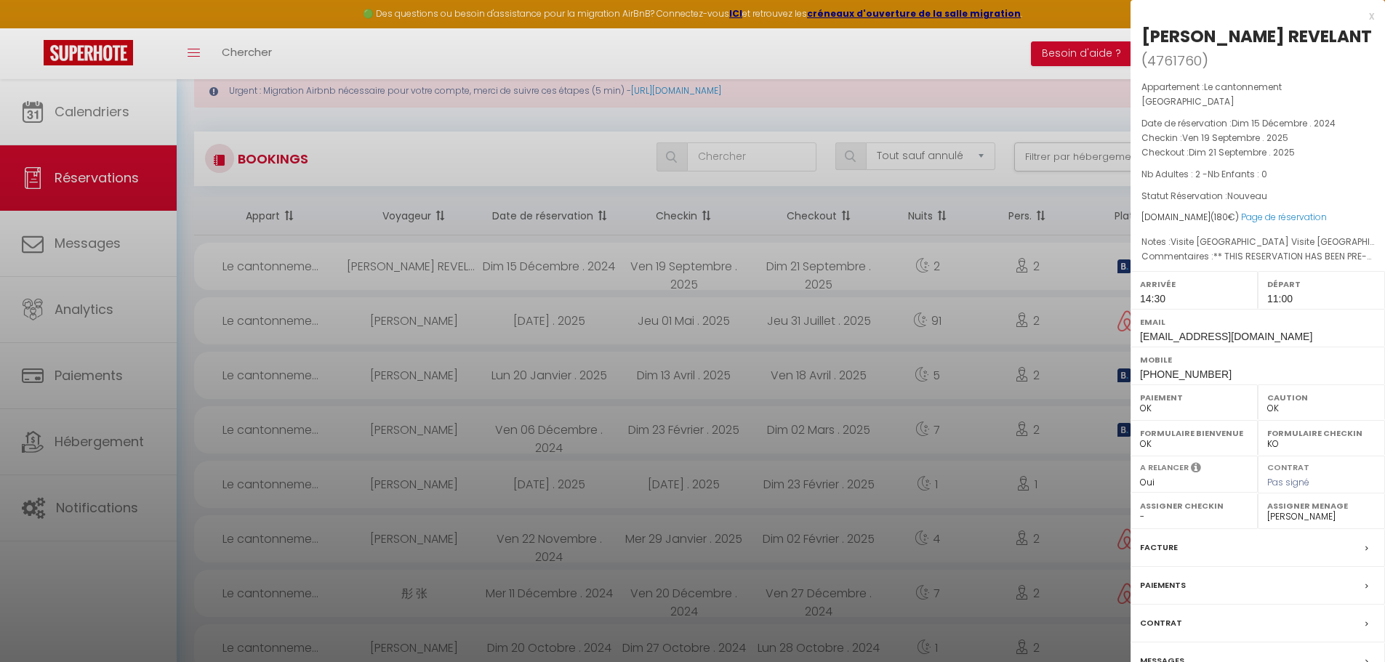
click at [927, 103] on div at bounding box center [692, 331] width 1385 height 662
